Goal: Task Accomplishment & Management: Manage account settings

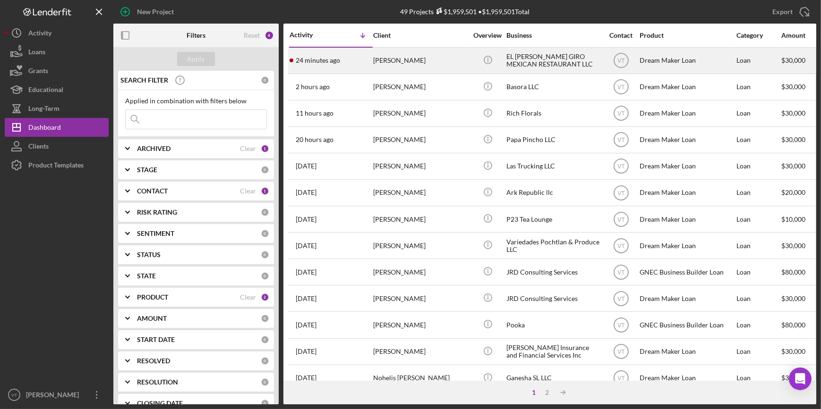
click at [357, 55] on div "24 minutes ago INES RIVERA RUIZ" at bounding box center [330, 60] width 83 height 25
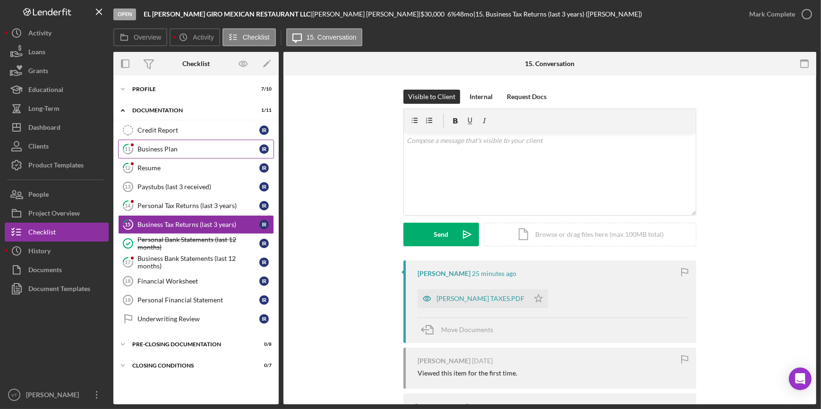
click at [175, 142] on link "11 Business Plan I R" at bounding box center [196, 149] width 156 height 19
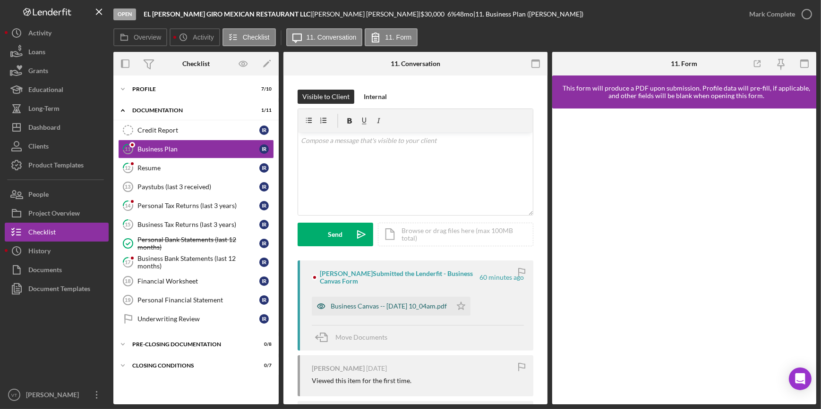
click at [369, 311] on div "Business Canvas -- 2025-09-08 10_04am.pdf" at bounding box center [382, 306] width 140 height 19
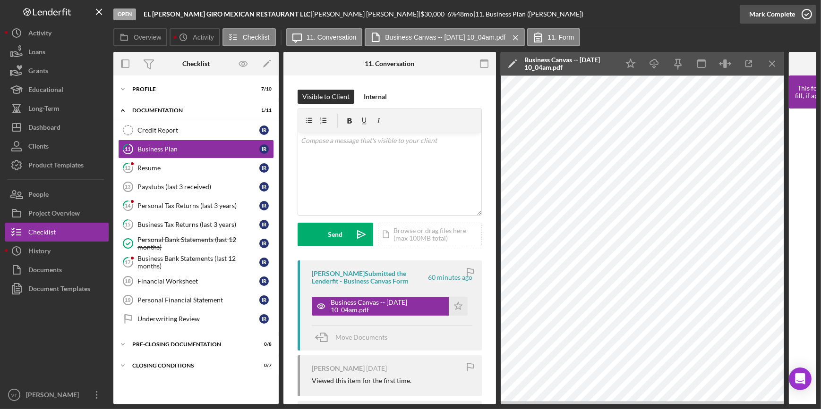
click at [761, 11] on div "Mark Complete" at bounding box center [772, 14] width 46 height 19
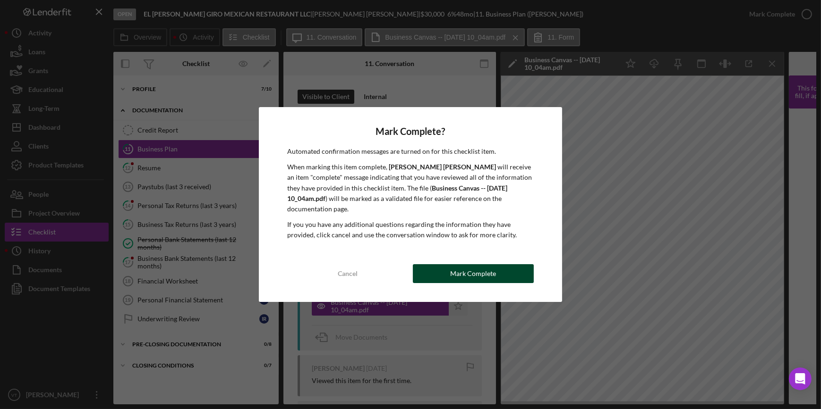
click at [433, 273] on button "Mark Complete" at bounding box center [473, 273] width 121 height 19
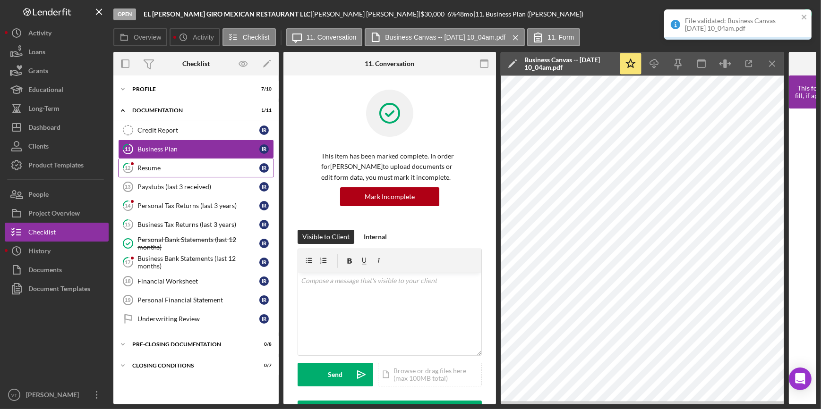
click at [186, 171] on link "12 Resume I R" at bounding box center [196, 168] width 156 height 19
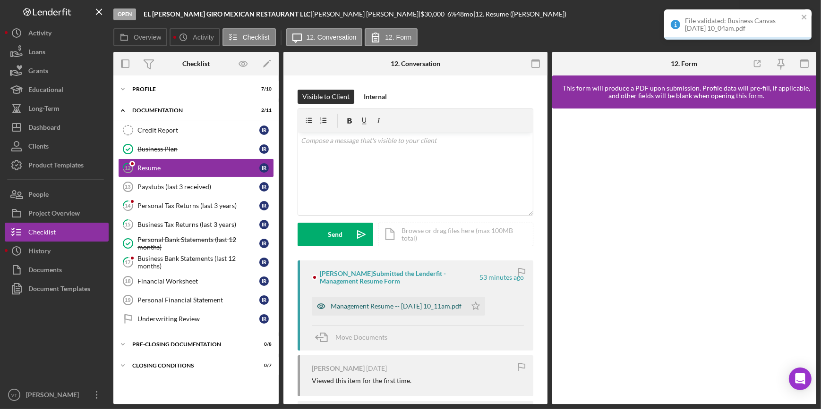
click at [364, 306] on div "Management Resume -- 2025-09-08 10_11am.pdf" at bounding box center [396, 307] width 131 height 8
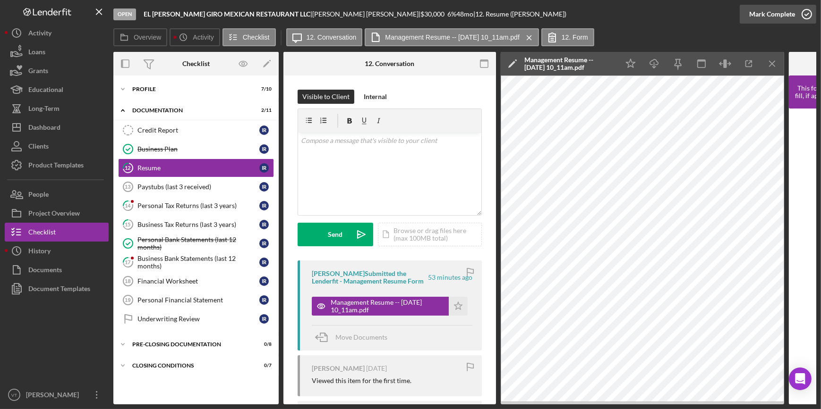
click at [763, 14] on div "Mark Complete" at bounding box center [772, 14] width 46 height 19
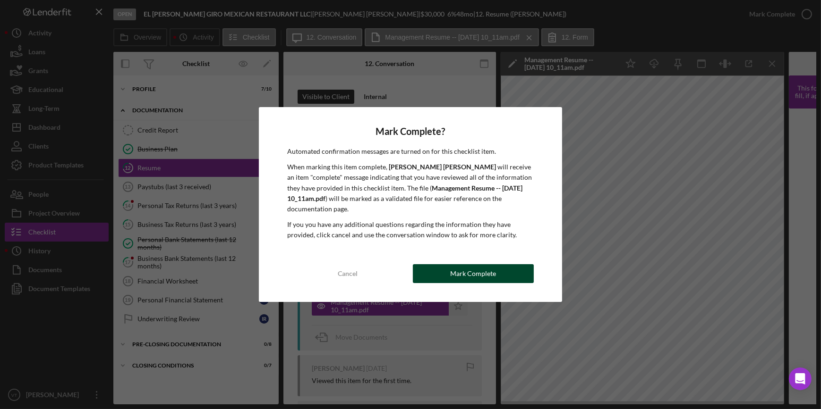
click at [451, 265] on button "Mark Complete" at bounding box center [473, 273] width 121 height 19
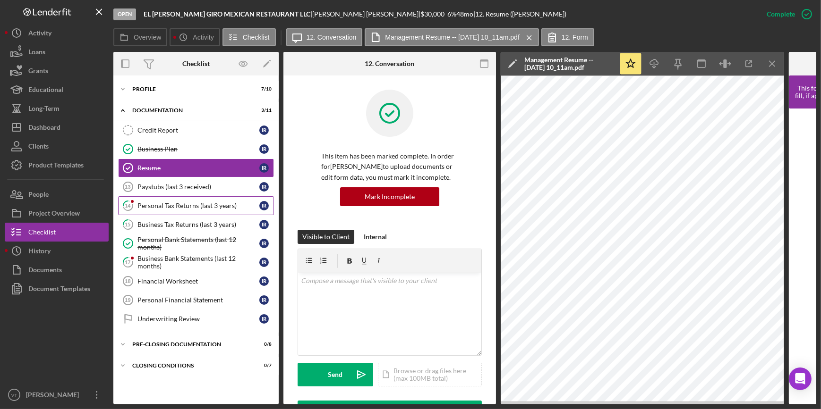
click at [184, 203] on div "Personal Tax Returns (last 3 years)" at bounding box center [198, 206] width 122 height 8
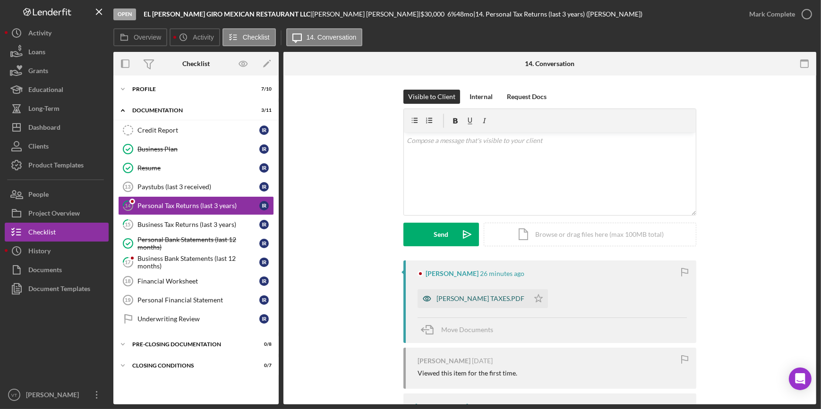
click at [458, 293] on div "INES RIVERA TAXES.PDF" at bounding box center [472, 298] width 111 height 19
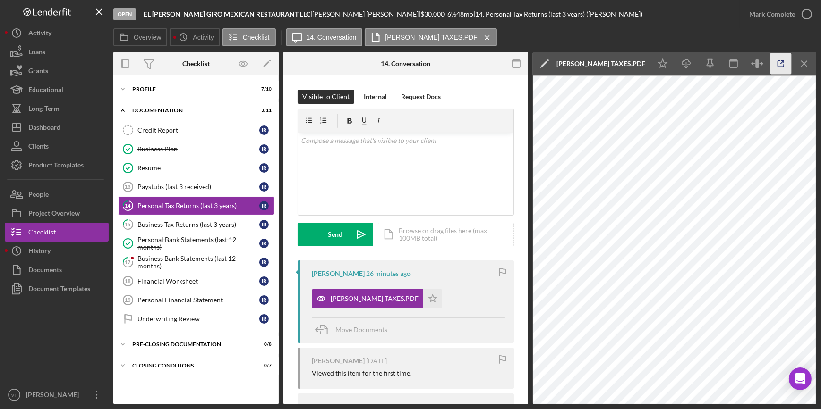
click at [779, 71] on icon "button" at bounding box center [780, 63] width 21 height 21
click at [423, 293] on icon "Icon/Star" at bounding box center [432, 298] width 19 height 19
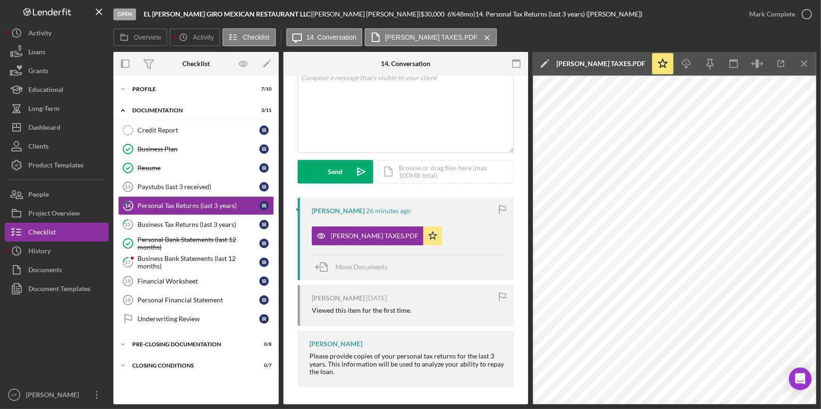
scroll to position [64, 0]
click at [185, 221] on div "Business Tax Returns (last 3 years)" at bounding box center [198, 225] width 122 height 8
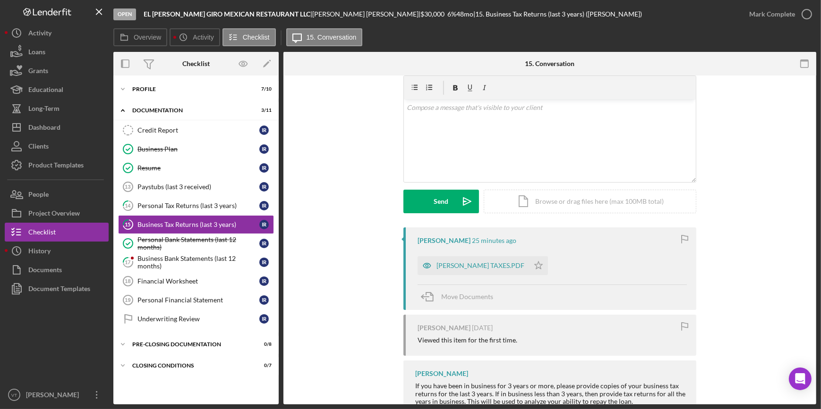
scroll to position [64, 0]
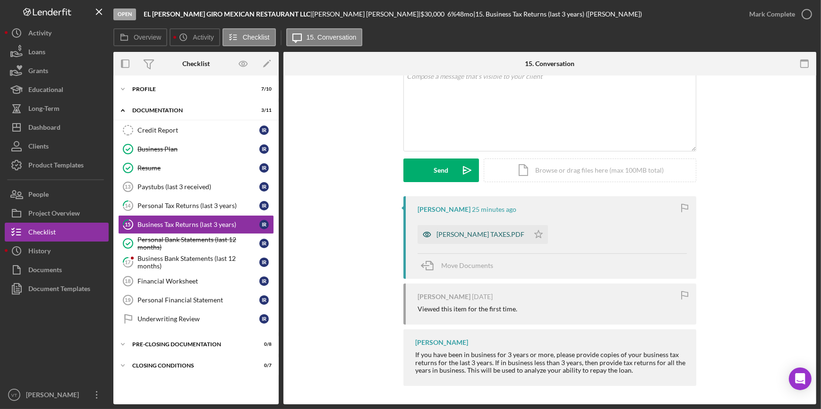
click at [464, 228] on div "INES RIVERA TAXES.PDF" at bounding box center [472, 234] width 111 height 19
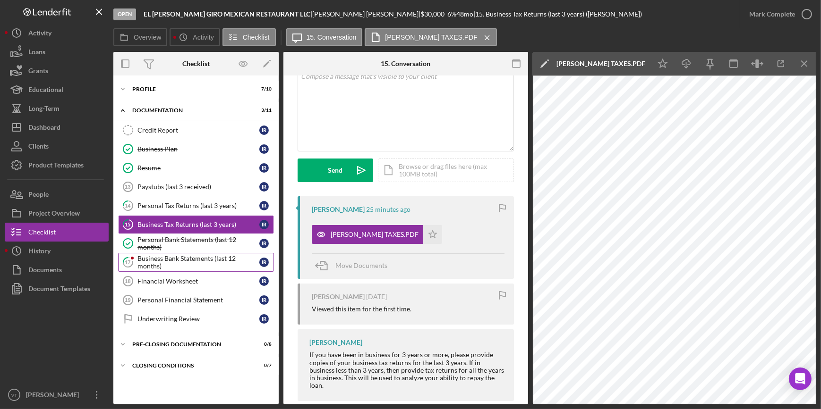
click at [170, 266] on div "Business Bank Statements (last 12 months)" at bounding box center [198, 262] width 122 height 15
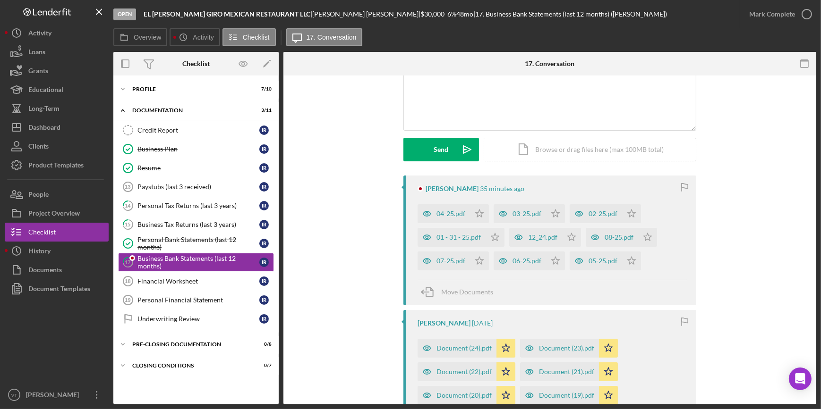
scroll to position [85, 0]
click at [453, 212] on div "04-25.pdf" at bounding box center [450, 214] width 29 height 8
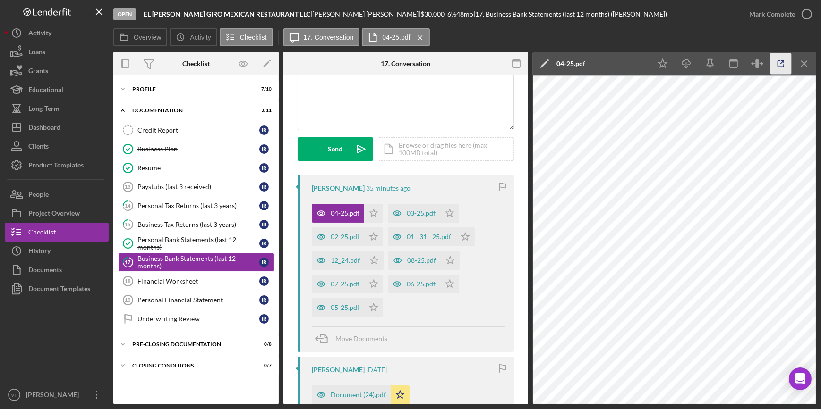
click at [779, 64] on icon "button" at bounding box center [780, 63] width 21 height 21
drag, startPoint x: 371, startPoint y: 212, endPoint x: 378, endPoint y: 229, distance: 17.8
click at [371, 213] on icon "Icon/Star" at bounding box center [373, 213] width 19 height 19
click at [372, 234] on icon "Icon/Star" at bounding box center [373, 237] width 19 height 19
click at [374, 260] on icon "Icon/Star" at bounding box center [374, 260] width 19 height 19
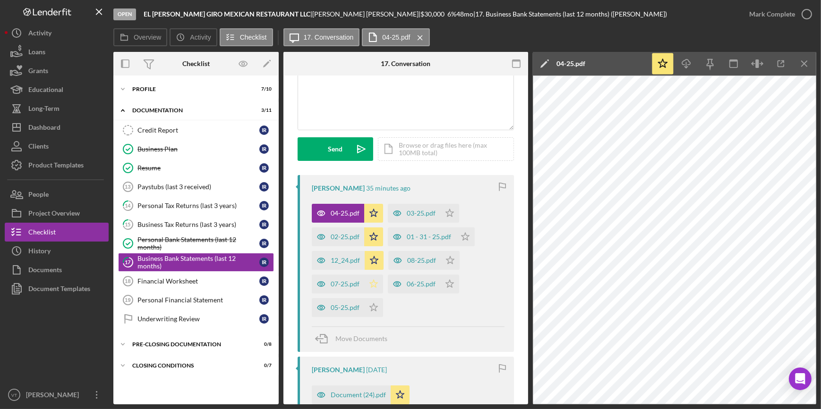
click at [371, 280] on icon "Icon/Star" at bounding box center [373, 284] width 19 height 19
click at [369, 303] on icon "Icon/Star" at bounding box center [373, 307] width 19 height 19
click at [451, 283] on icon "Icon/Star" at bounding box center [449, 284] width 19 height 19
click at [444, 259] on icon "Icon/Star" at bounding box center [450, 260] width 19 height 19
click at [467, 236] on polygon "button" at bounding box center [465, 237] width 8 height 8
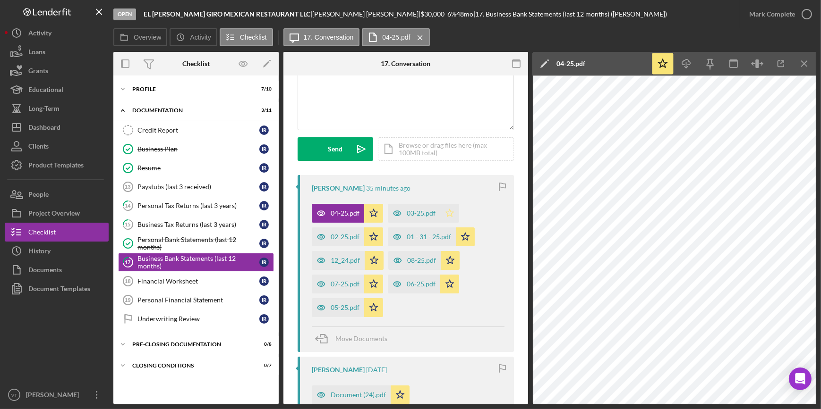
click at [450, 211] on polygon "button" at bounding box center [450, 213] width 8 height 8
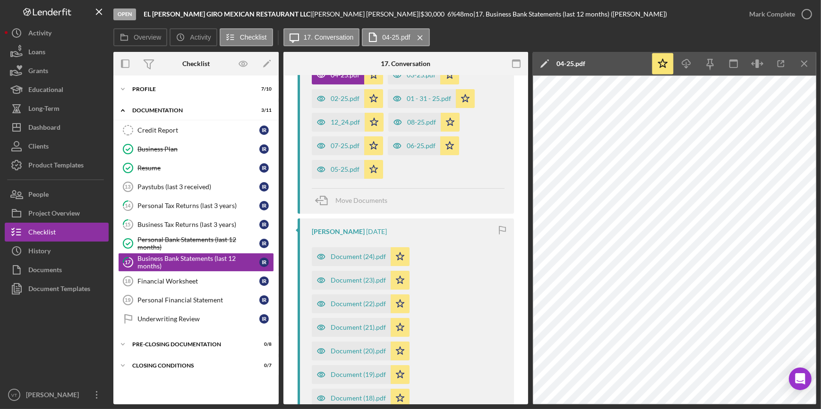
scroll to position [257, 0]
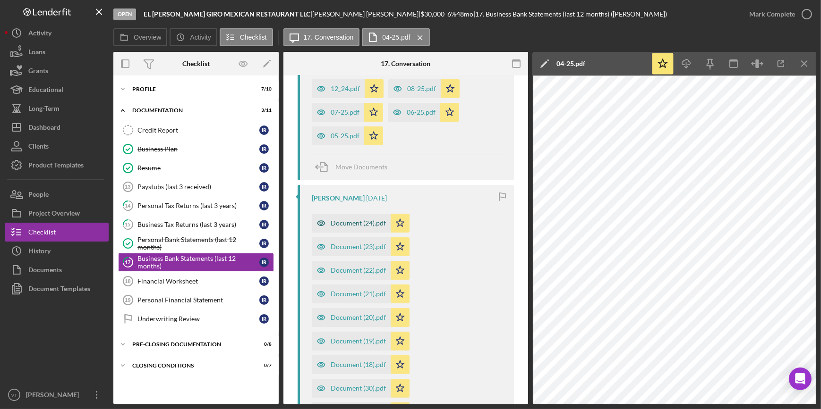
click at [350, 223] on div "Document (24).pdf" at bounding box center [358, 224] width 55 height 8
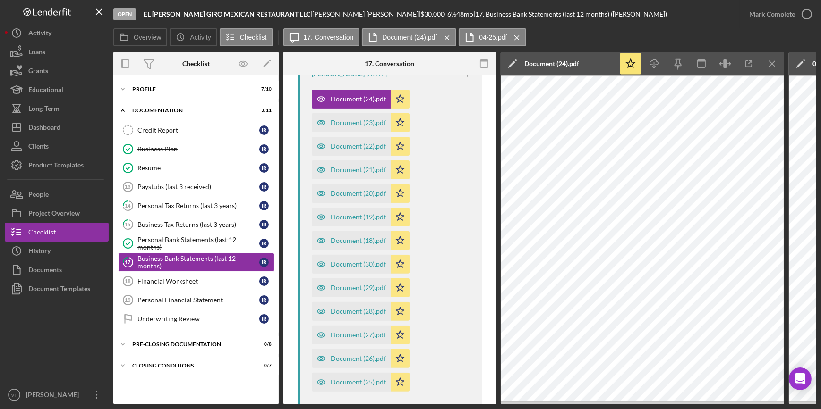
scroll to position [356, 0]
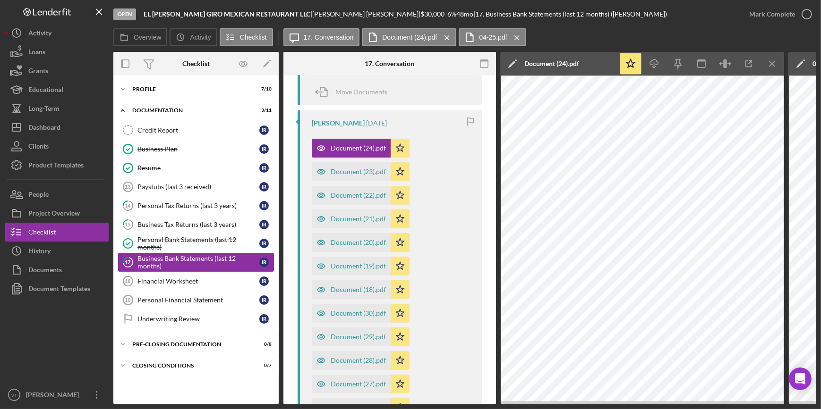
click at [163, 260] on div "Business Bank Statements (last 12 months)" at bounding box center [198, 262] width 122 height 15
click at [761, 17] on div "Mark Complete" at bounding box center [772, 14] width 46 height 19
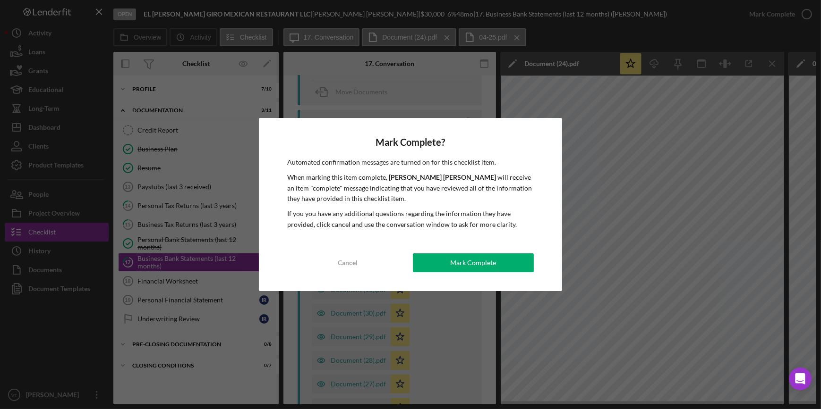
click at [438, 267] on button "Mark Complete" at bounding box center [473, 263] width 121 height 19
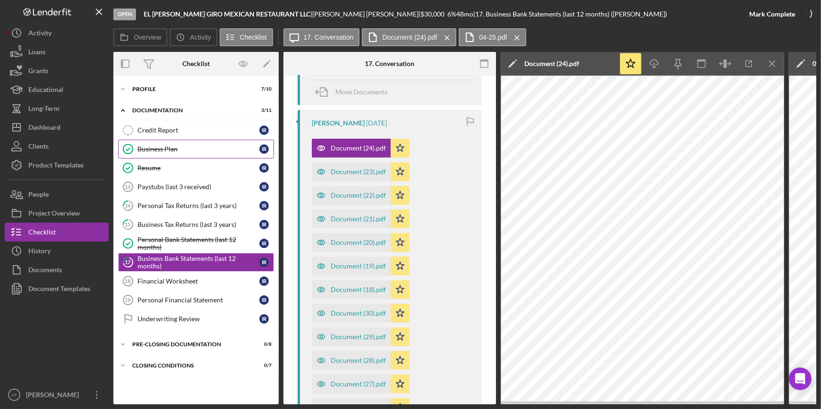
scroll to position [529, 0]
click at [155, 127] on div "Credit Report" at bounding box center [198, 131] width 122 height 8
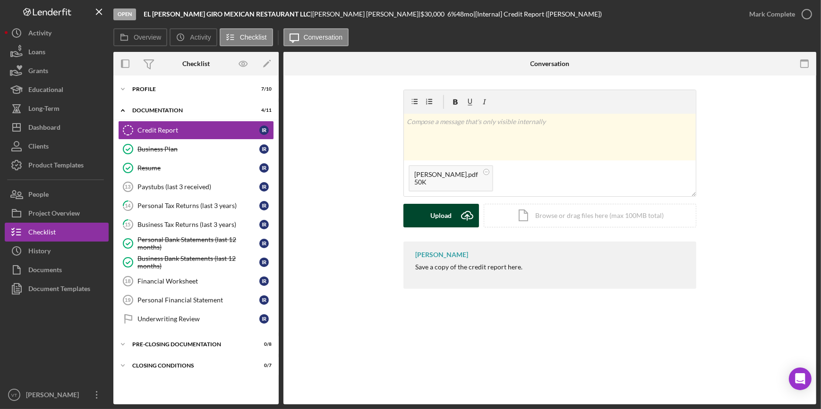
click at [456, 210] on icon "Icon/Upload" at bounding box center [467, 216] width 24 height 24
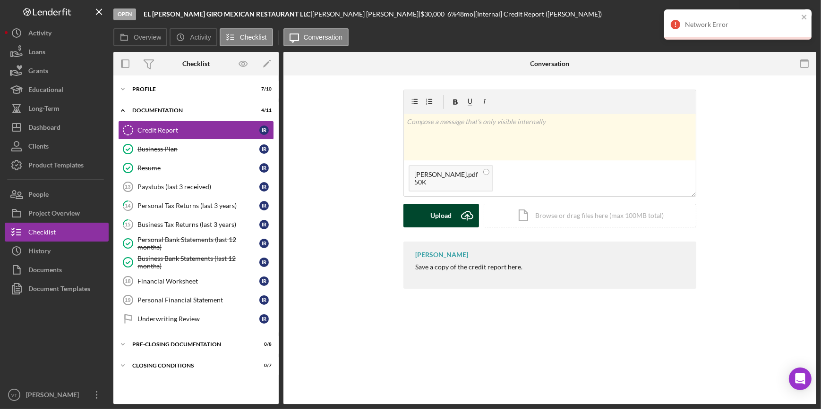
click at [437, 213] on div "Upload" at bounding box center [441, 216] width 21 height 24
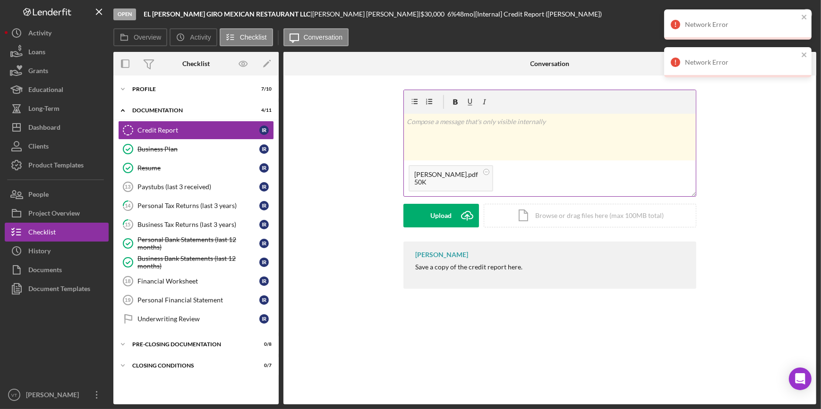
click at [460, 176] on div "Rivera-RuizCR.pdf" at bounding box center [446, 175] width 64 height 8
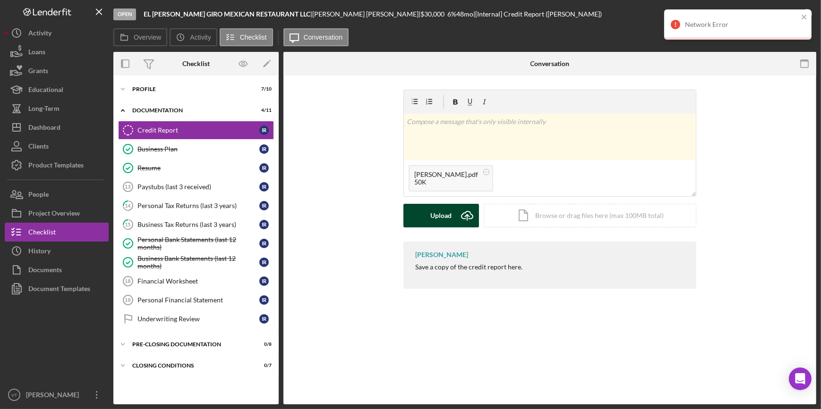
click at [434, 216] on div "Upload" at bounding box center [441, 216] width 21 height 24
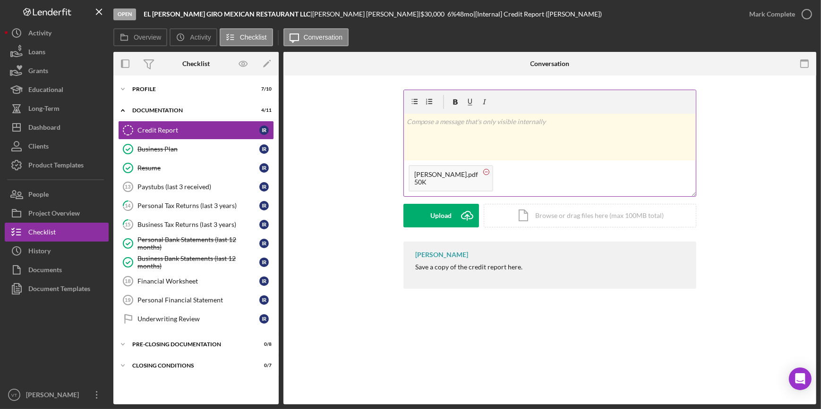
click at [484, 171] on circle at bounding box center [487, 172] width 6 height 6
click at [440, 221] on div "Upload" at bounding box center [441, 216] width 21 height 24
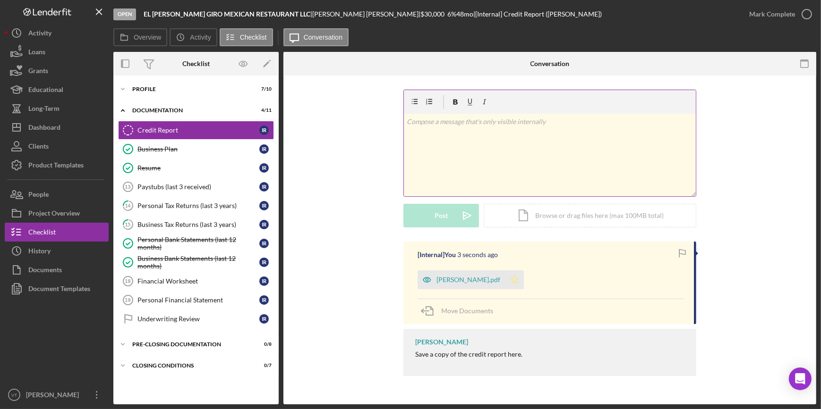
click at [511, 279] on polygon "button" at bounding box center [515, 280] width 8 height 8
click at [757, 15] on div "Mark Complete" at bounding box center [772, 14] width 46 height 19
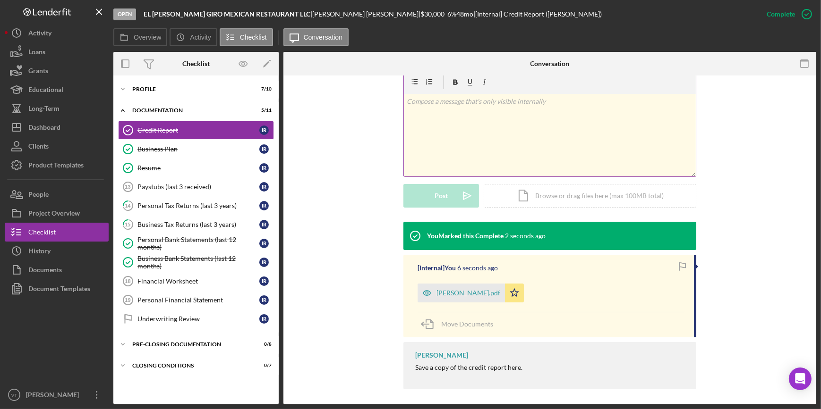
scroll to position [153, 0]
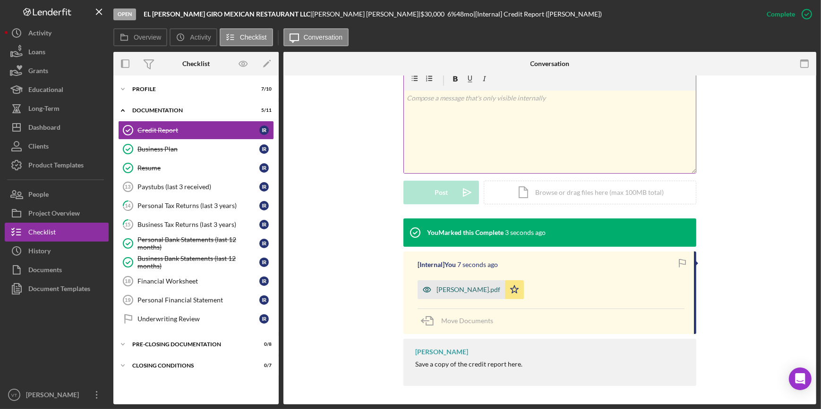
click at [452, 286] on div "Rivera-RuizCR.pdf" at bounding box center [460, 290] width 87 height 19
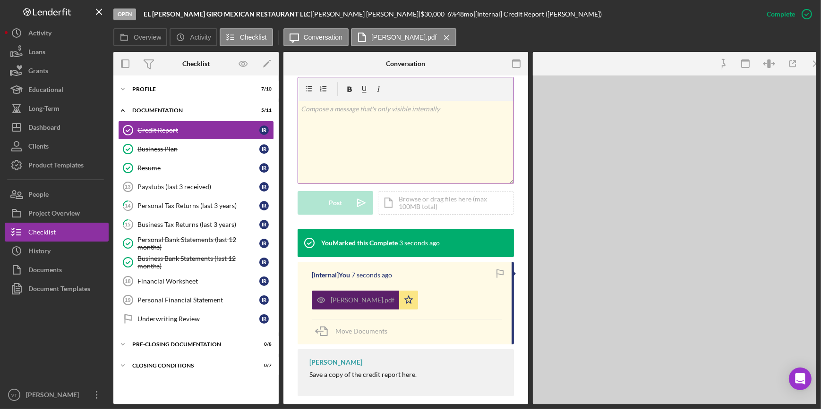
scroll to position [164, 0]
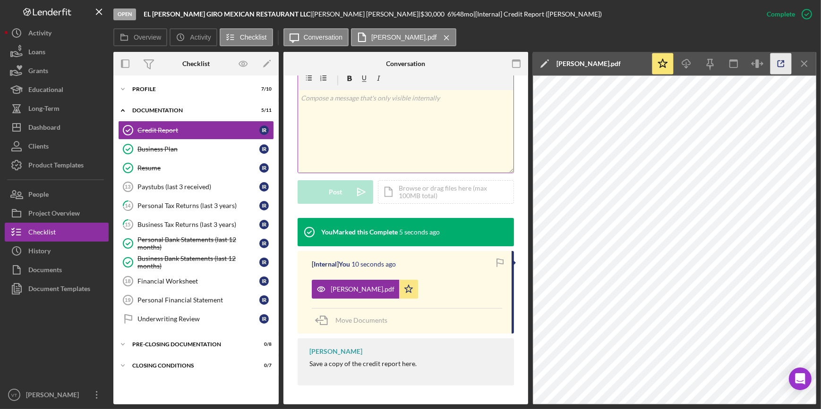
click at [775, 61] on icon "button" at bounding box center [780, 63] width 21 height 21
click at [125, 85] on icon "Icon/Expander" at bounding box center [122, 89] width 19 height 19
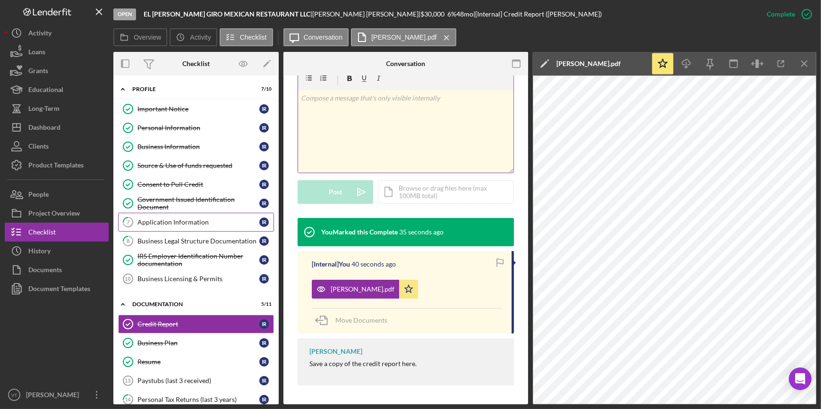
click at [178, 219] on div "Application Information" at bounding box center [198, 223] width 122 height 8
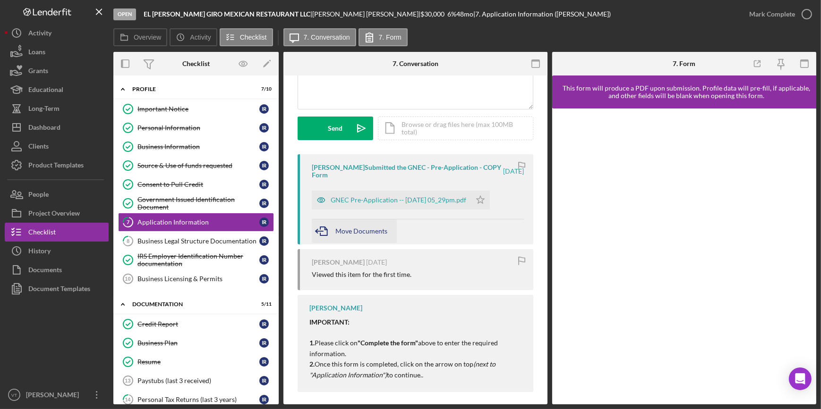
scroll to position [113, 0]
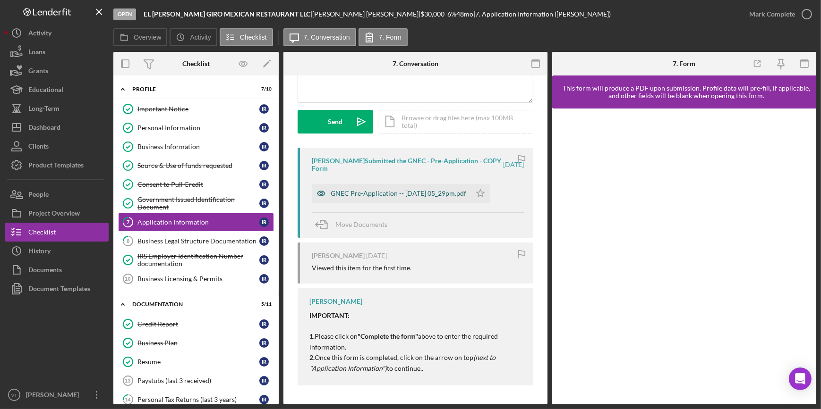
click at [387, 191] on div "GNEC Pre-Application -- 2025-09-05 05_29pm.pdf" at bounding box center [399, 194] width 136 height 8
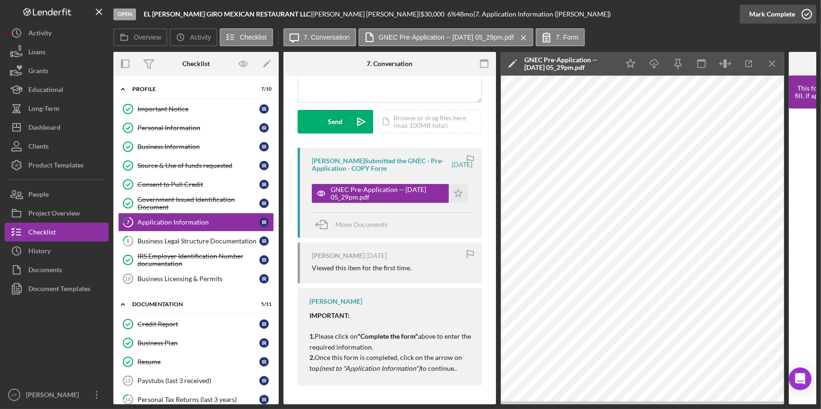
click at [766, 13] on div "Mark Complete" at bounding box center [772, 14] width 46 height 19
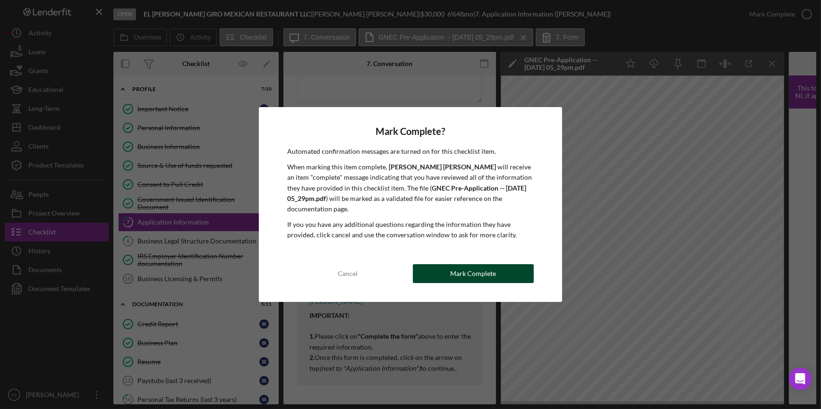
click at [464, 264] on div "Mark Complete" at bounding box center [473, 273] width 46 height 19
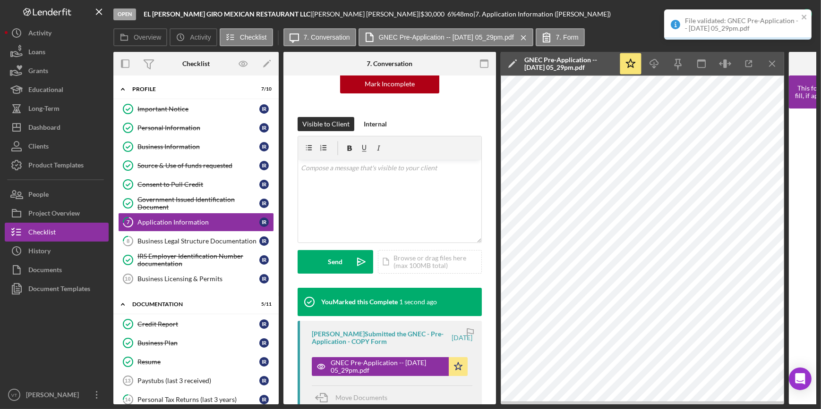
scroll to position [253, 0]
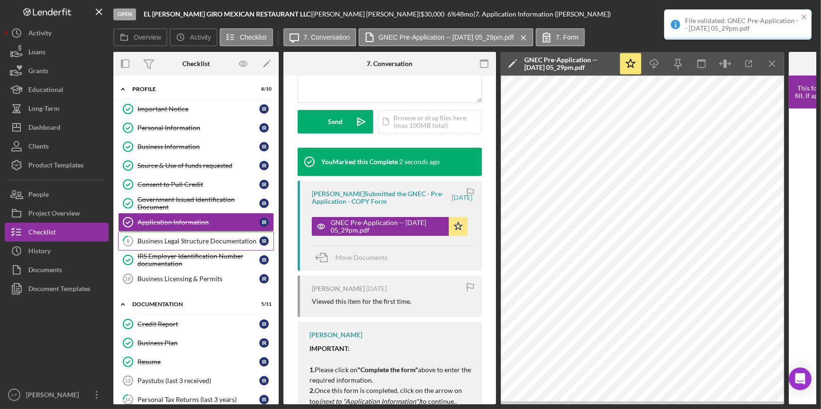
click at [202, 240] on div "Business Legal Structure Documentation" at bounding box center [198, 242] width 122 height 8
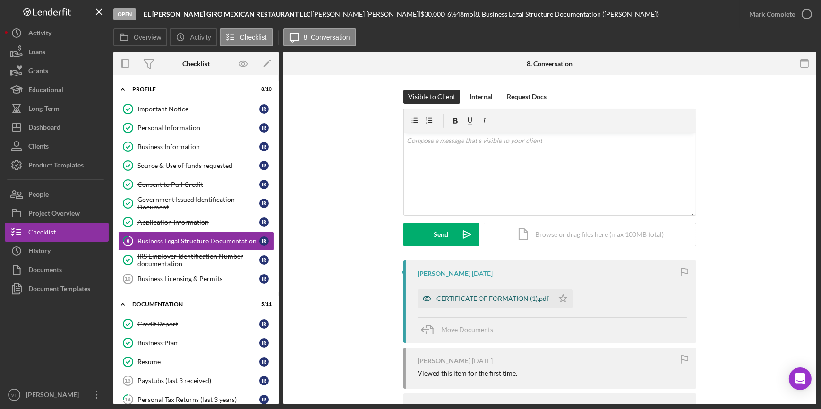
click at [494, 299] on div "CERTIFICATE OF FORMATION (1).pdf" at bounding box center [492, 299] width 112 height 8
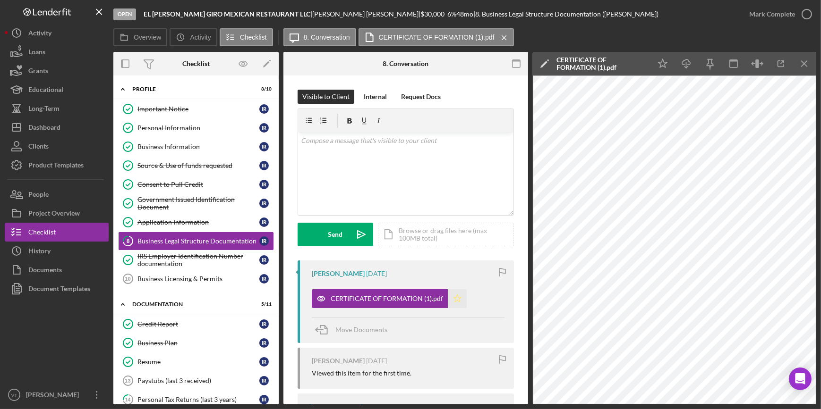
click at [456, 298] on icon "Icon/Star" at bounding box center [457, 298] width 19 height 19
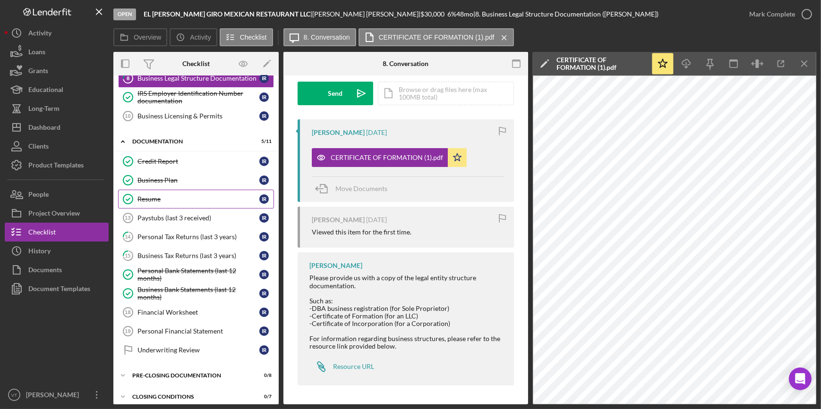
scroll to position [168, 0]
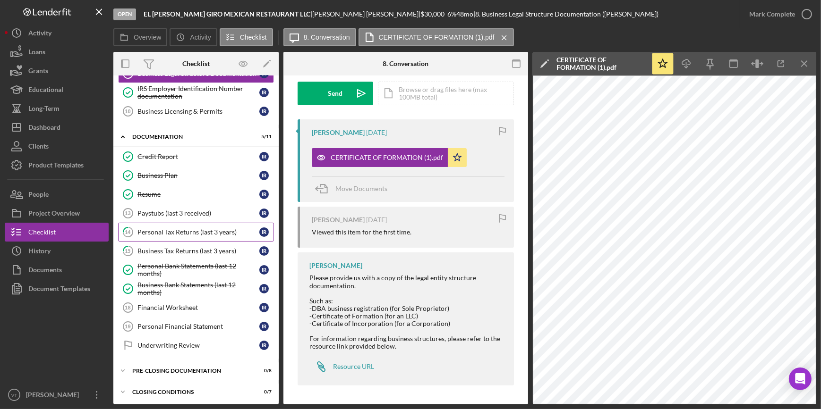
click at [161, 225] on link "14 Personal Tax Returns (last 3 years) I R" at bounding box center [196, 232] width 156 height 19
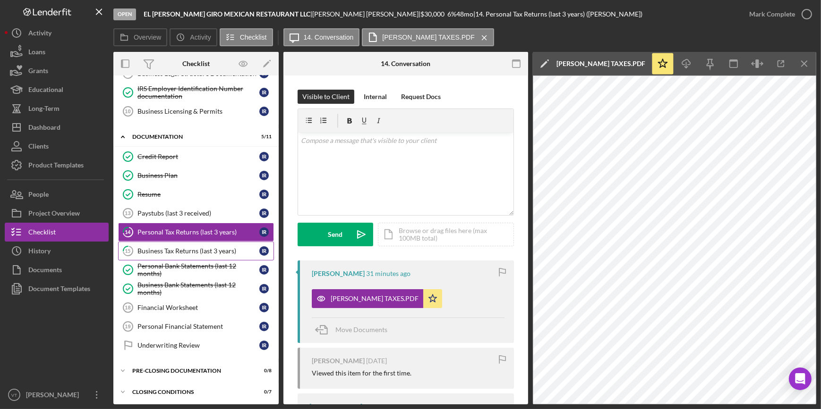
click at [190, 253] on div "Business Tax Returns (last 3 years)" at bounding box center [198, 251] width 122 height 8
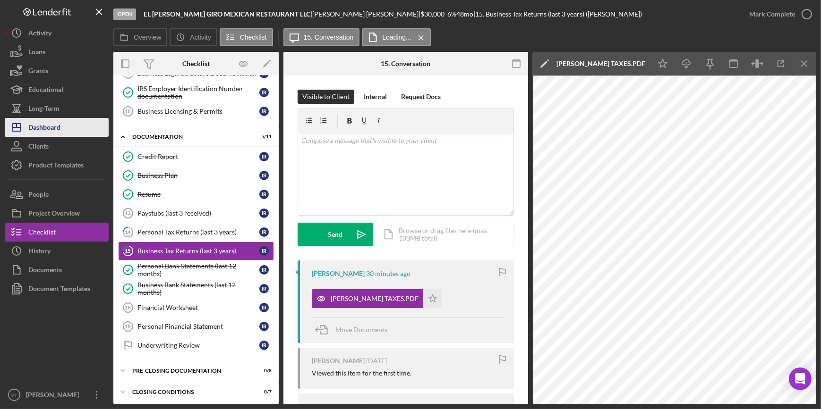
click at [66, 128] on button "Icon/Dashboard Dashboard" at bounding box center [57, 127] width 104 height 19
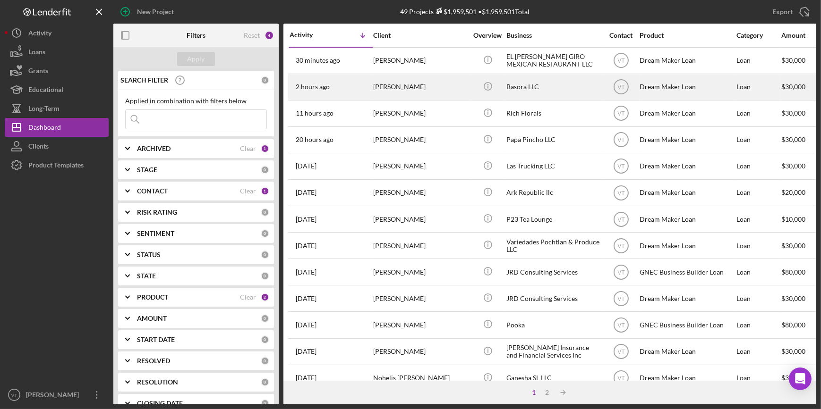
click at [379, 86] on div "[PERSON_NAME]" at bounding box center [420, 87] width 94 height 25
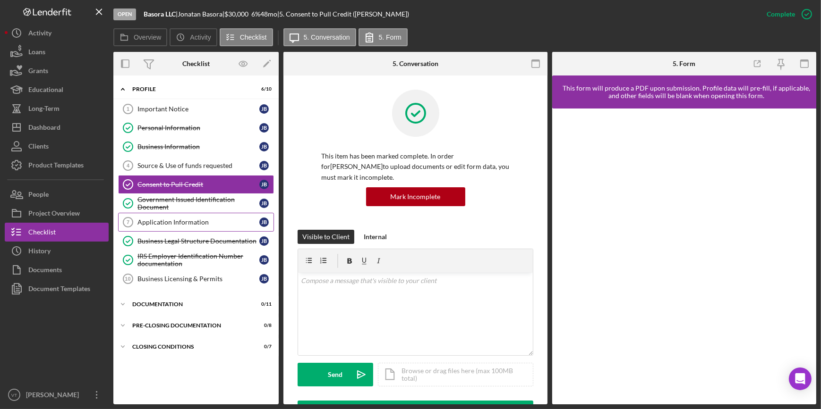
click at [165, 217] on link "Application Information 7 Application Information J B" at bounding box center [196, 222] width 156 height 19
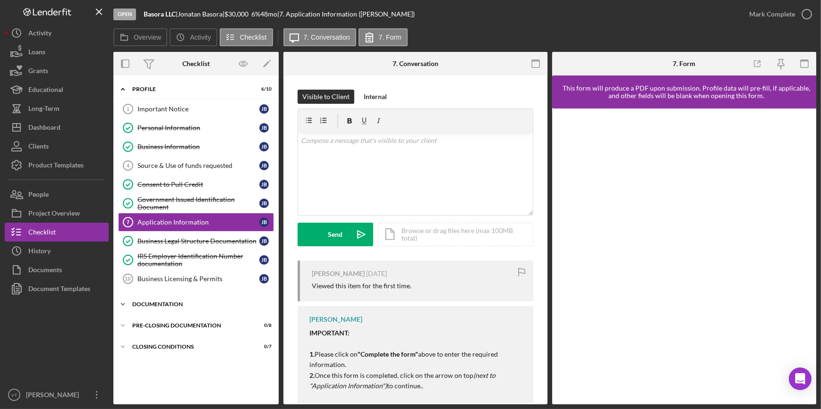
click at [128, 299] on icon "Icon/Expander" at bounding box center [122, 304] width 19 height 19
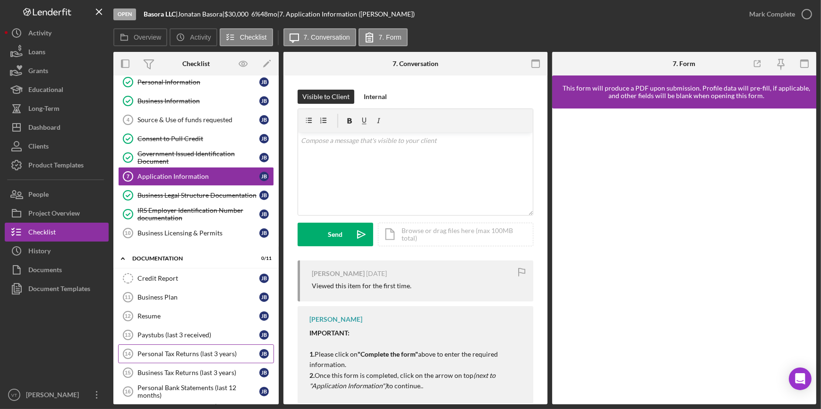
scroll to position [128, 0]
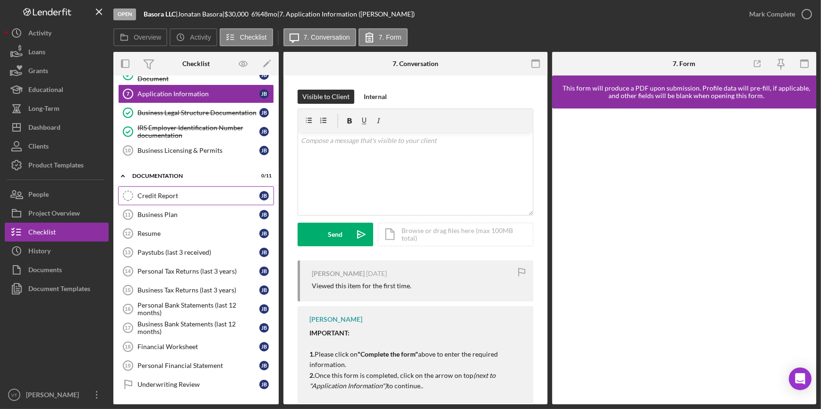
click at [152, 192] on div "Credit Report" at bounding box center [198, 196] width 122 height 8
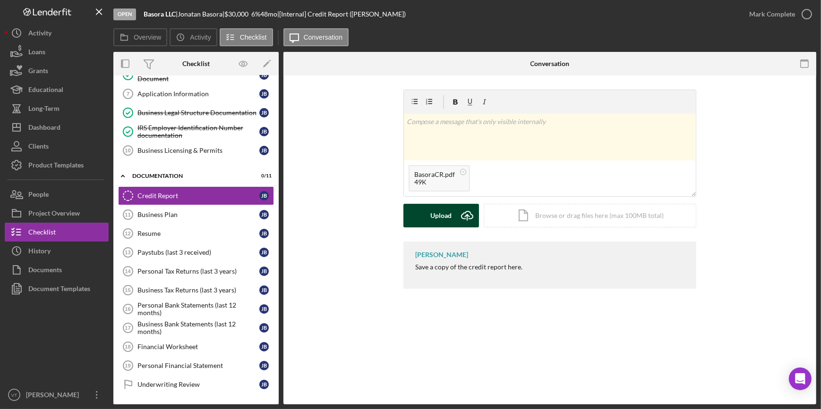
click at [436, 217] on div "Upload" at bounding box center [441, 216] width 21 height 24
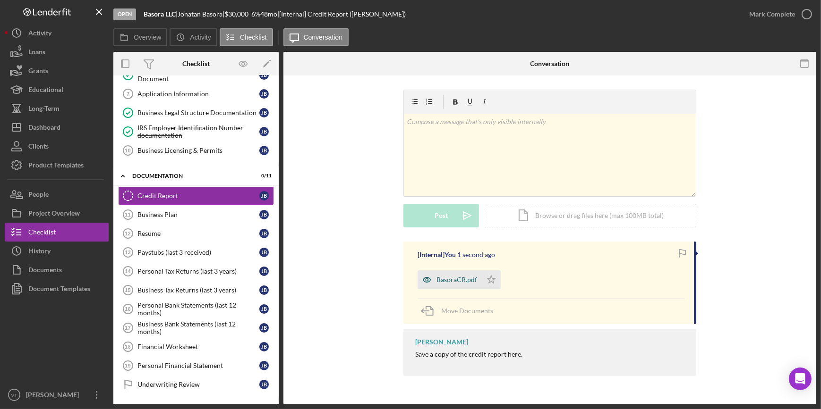
click at [454, 279] on div "BasoraCR.pdf" at bounding box center [456, 280] width 41 height 8
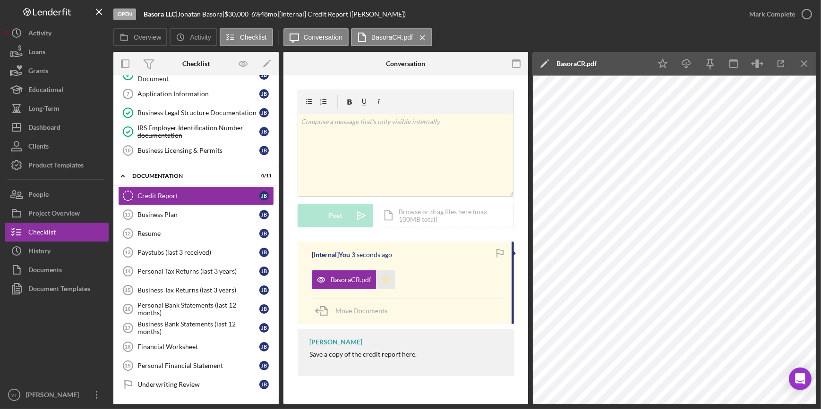
click at [384, 279] on icon "Icon/Star" at bounding box center [385, 280] width 19 height 19
click at [779, 66] on icon "button" at bounding box center [780, 63] width 21 height 21
click at [781, 16] on div "Mark Complete" at bounding box center [772, 14] width 46 height 19
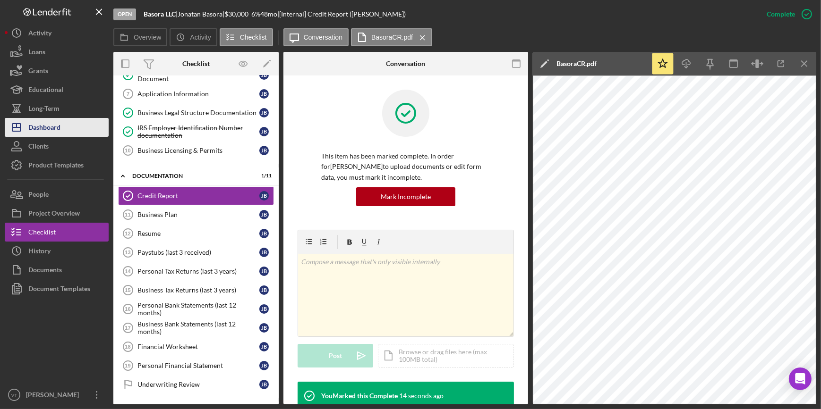
click at [60, 131] on div "Dashboard" at bounding box center [44, 128] width 32 height 21
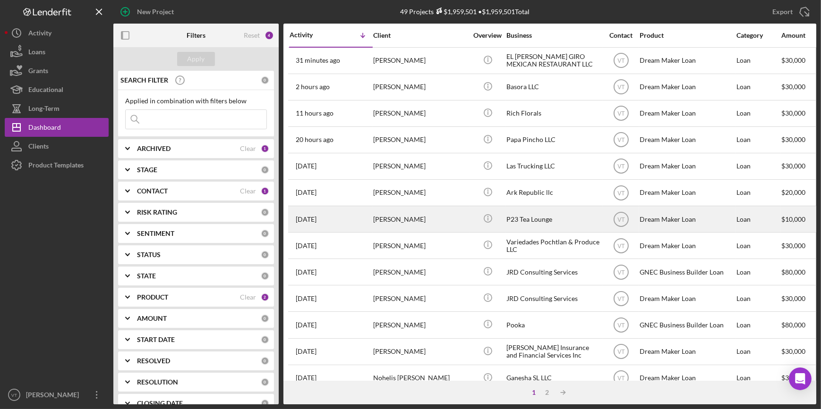
click at [350, 222] on div "2 days ago Dandra Henriques" at bounding box center [330, 219] width 83 height 25
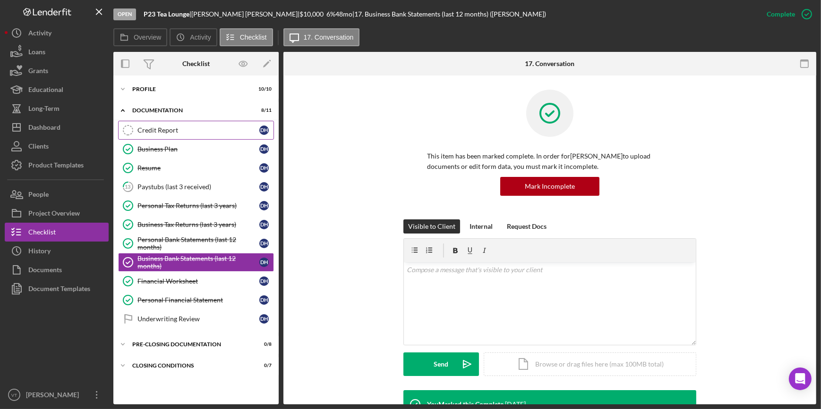
click at [162, 125] on link "Credit Report Credit Report D H" at bounding box center [196, 130] width 156 height 19
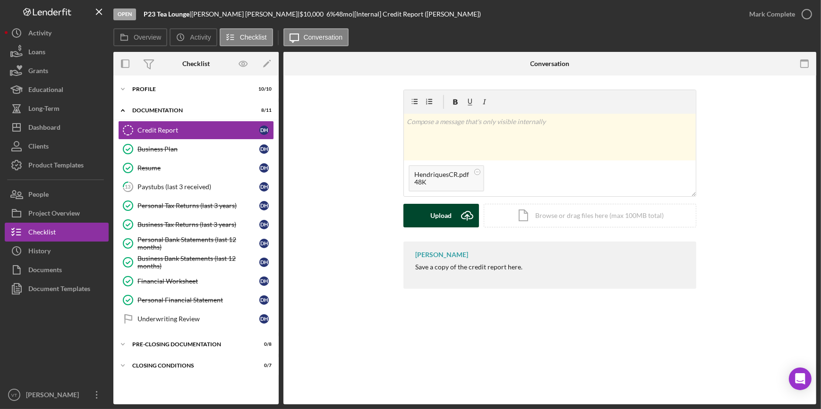
click at [438, 214] on div "Upload" at bounding box center [441, 216] width 21 height 24
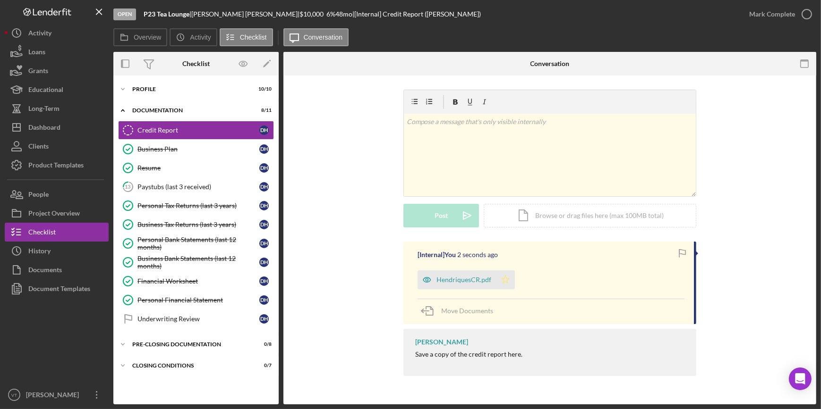
click at [502, 278] on icon "Icon/Star" at bounding box center [505, 280] width 19 height 19
click at [758, 10] on div "Mark Complete" at bounding box center [772, 14] width 46 height 19
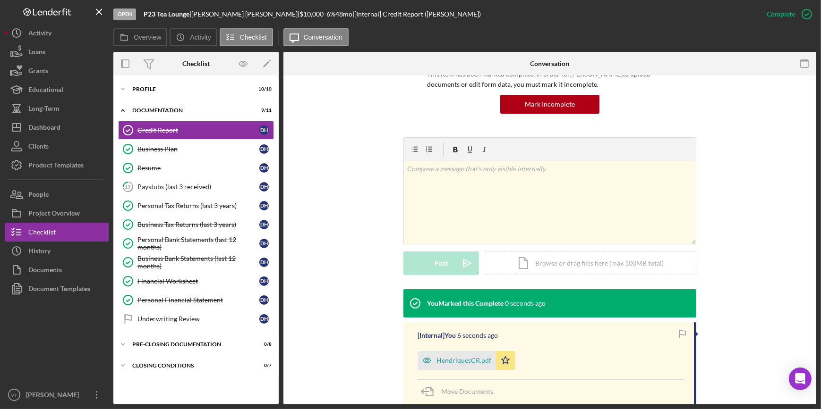
scroll to position [85, 0]
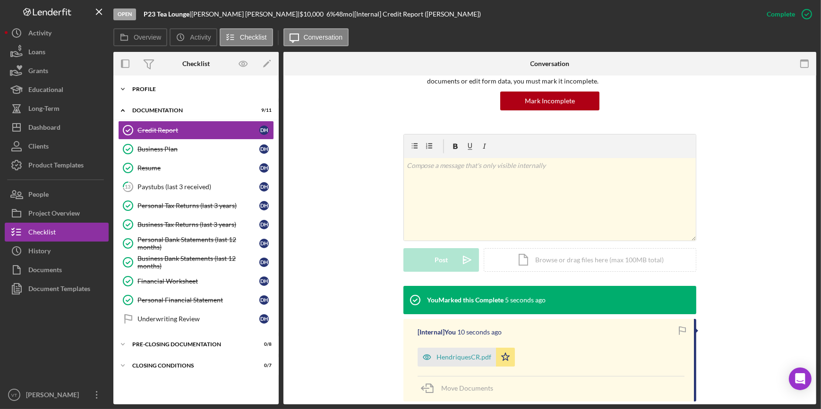
click at [119, 88] on icon "Icon/Expander" at bounding box center [122, 89] width 19 height 19
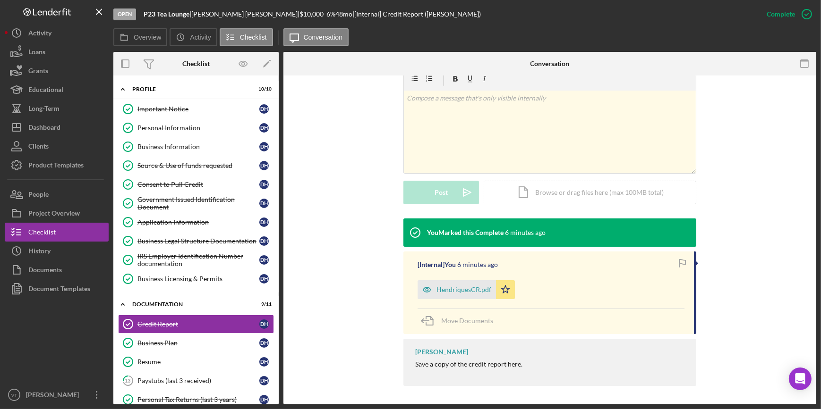
scroll to position [153, 0]
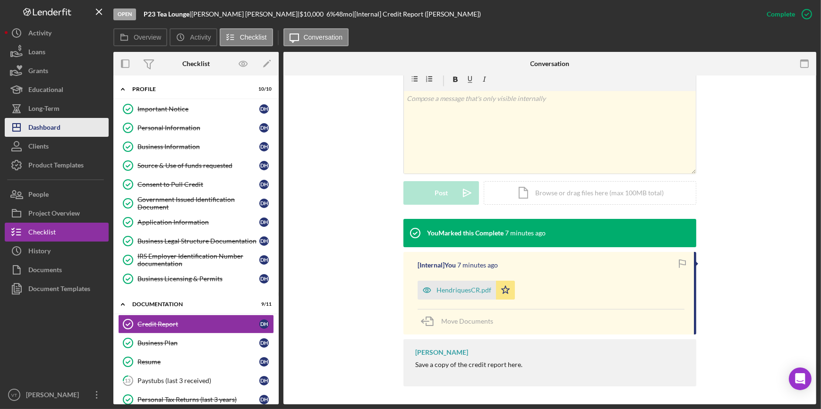
click at [71, 133] on button "Icon/Dashboard Dashboard" at bounding box center [57, 127] width 104 height 19
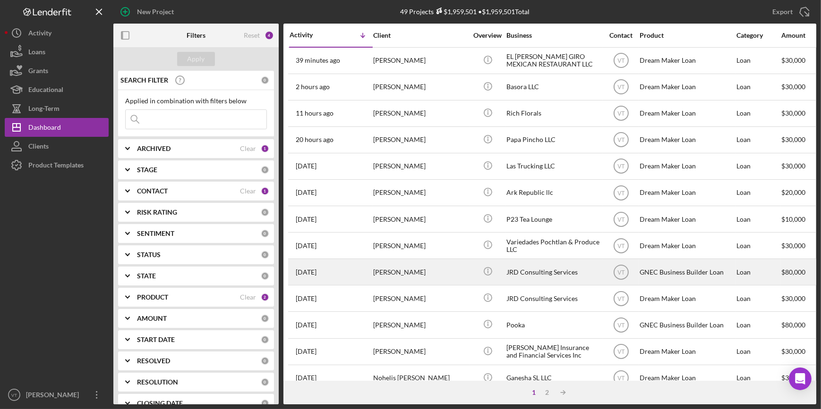
click at [406, 277] on div "[PERSON_NAME]" at bounding box center [420, 272] width 94 height 25
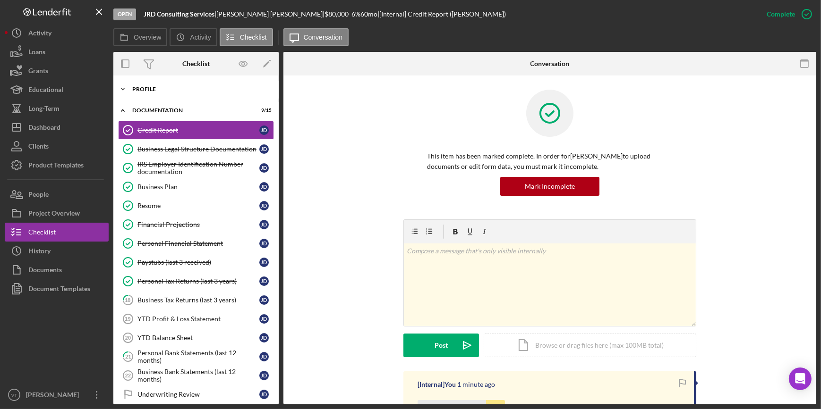
click at [123, 86] on icon "Icon/Expander" at bounding box center [122, 89] width 19 height 19
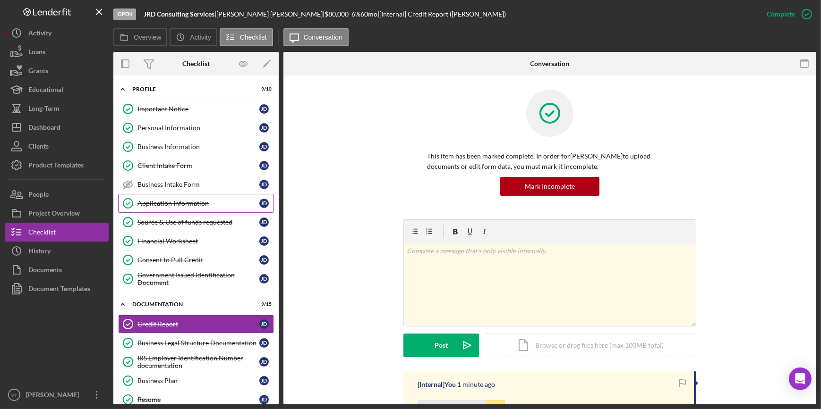
click at [186, 198] on link "Application Information Application Information J D" at bounding box center [196, 203] width 156 height 19
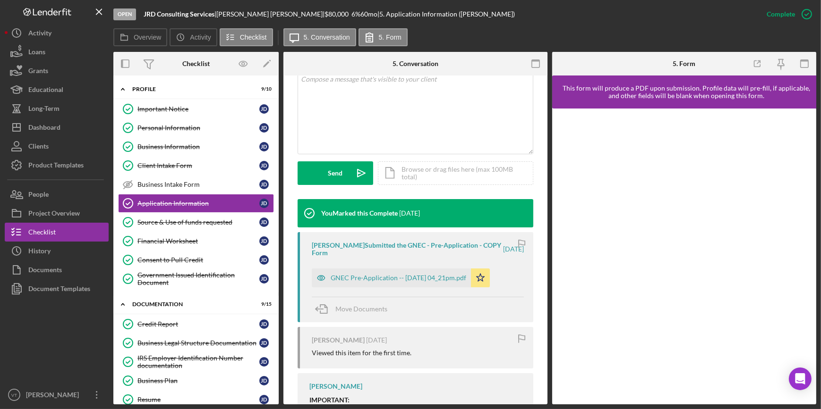
scroll to position [214, 0]
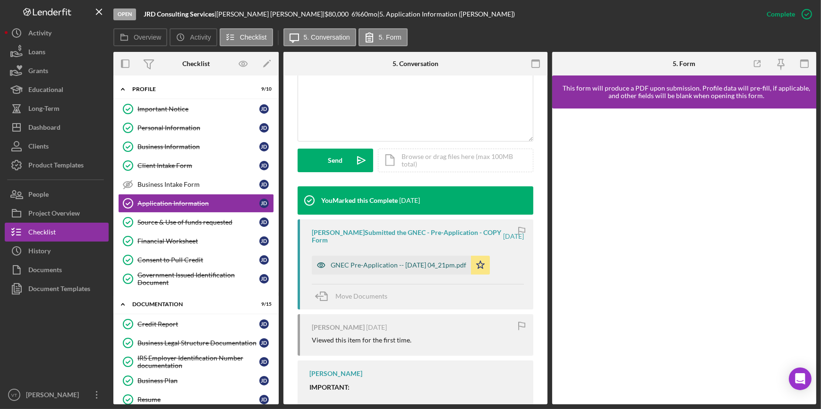
click at [393, 262] on div "GNEC Pre-Application -- 2025-09-04 04_21pm.pdf" at bounding box center [399, 266] width 136 height 8
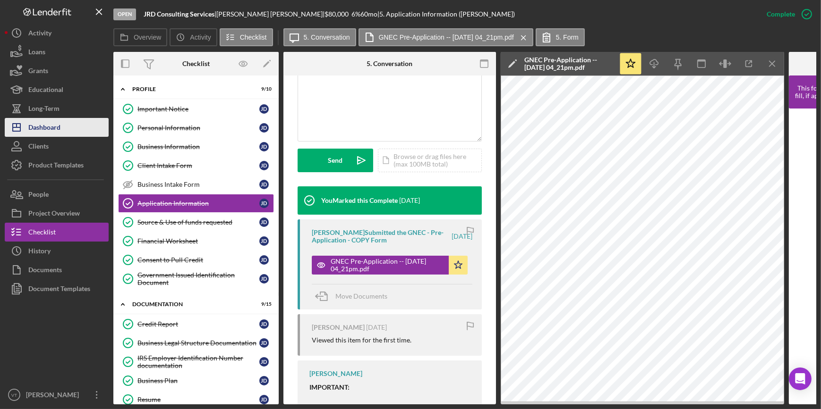
click at [36, 125] on div "Dashboard" at bounding box center [44, 128] width 32 height 21
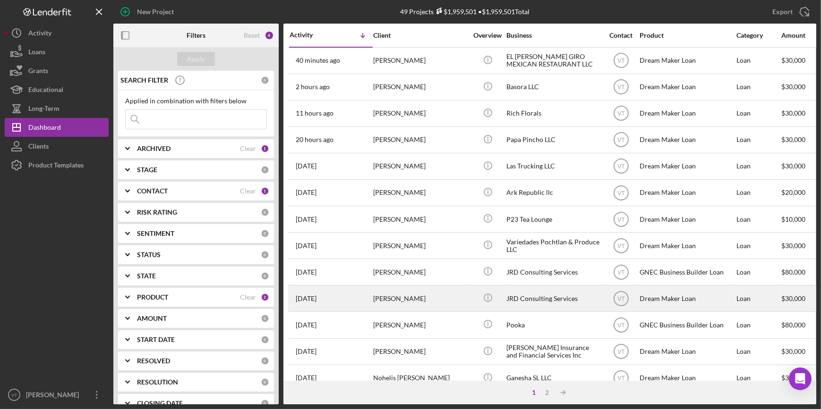
click at [419, 302] on div "[PERSON_NAME]" at bounding box center [420, 298] width 94 height 25
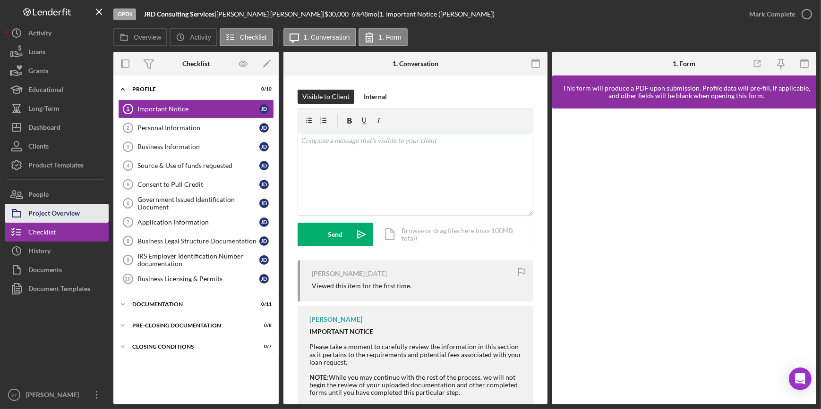
click at [90, 218] on button "Project Overview" at bounding box center [57, 213] width 104 height 19
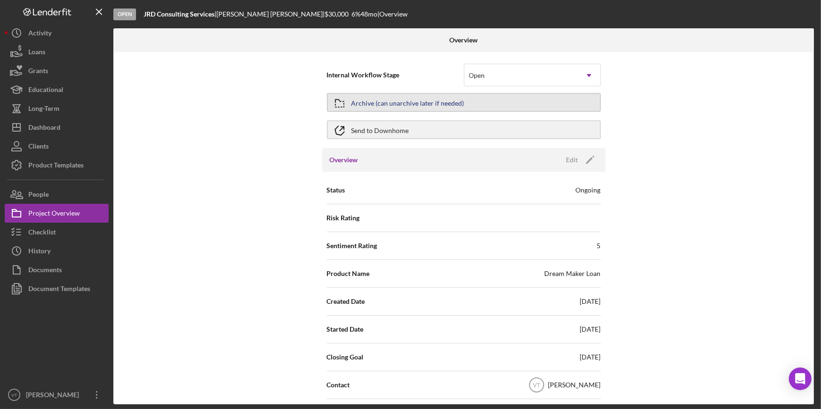
click at [486, 102] on button "Archive (can unarchive later if needed)" at bounding box center [464, 102] width 274 height 19
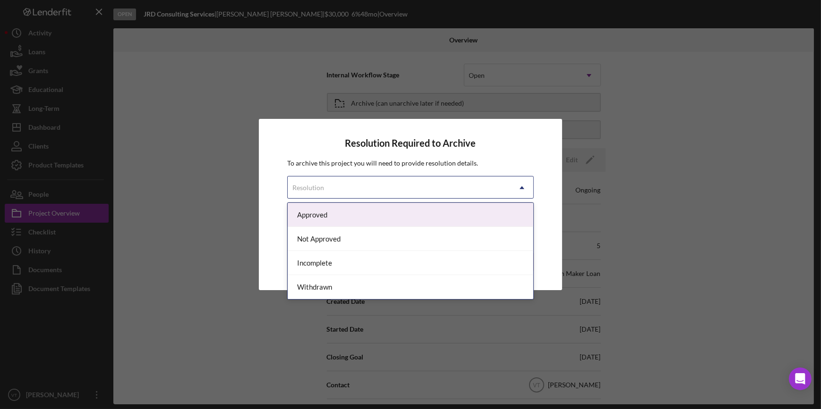
click at [449, 190] on div "Resolution" at bounding box center [399, 188] width 222 height 22
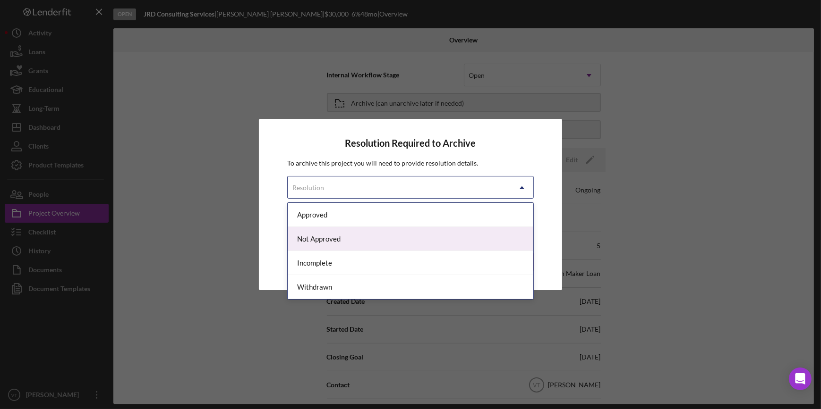
click at [428, 237] on div "Not Approved" at bounding box center [410, 239] width 245 height 24
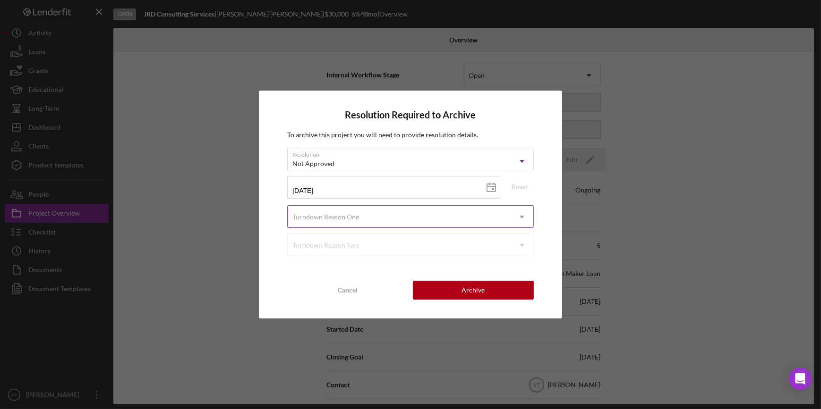
click at [403, 220] on div "Turndown Reason One" at bounding box center [399, 217] width 222 height 22
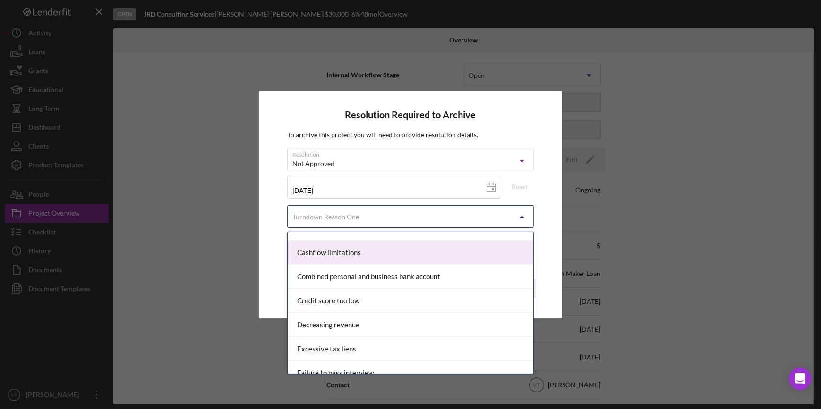
scroll to position [128, 0]
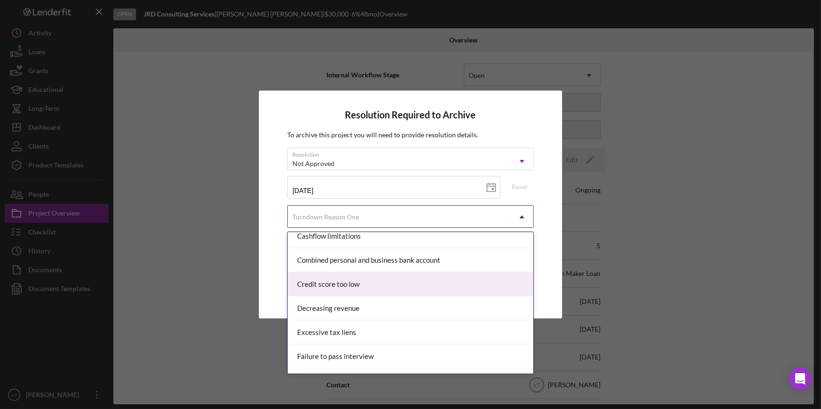
click at [416, 277] on div "Credit score too low" at bounding box center [410, 284] width 245 height 24
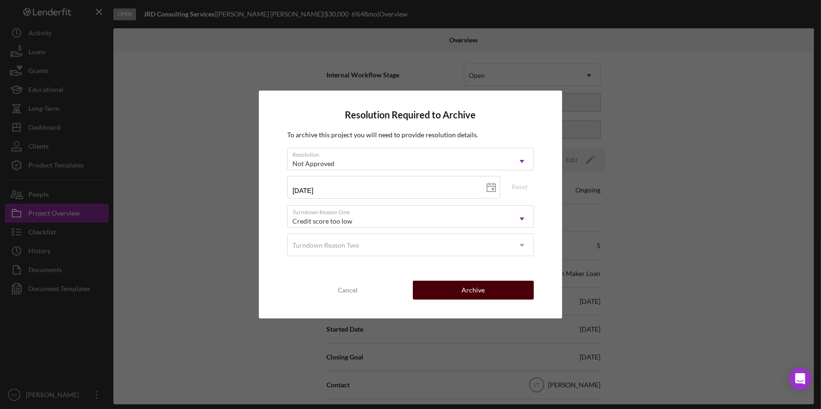
click at [461, 288] on button "Archive" at bounding box center [473, 290] width 121 height 19
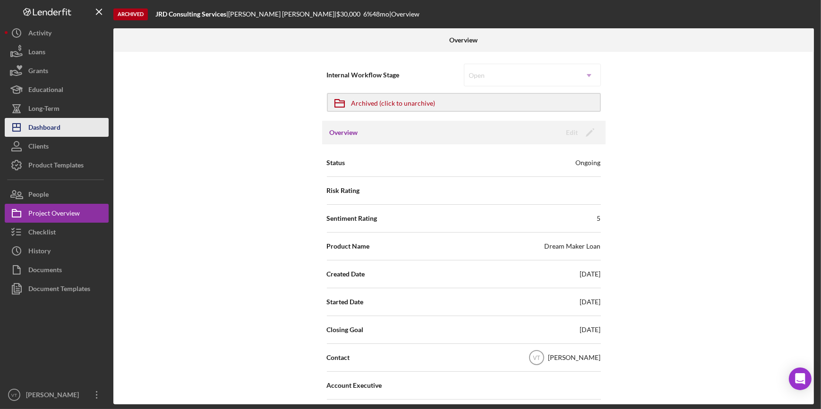
click at [79, 133] on button "Icon/Dashboard Dashboard" at bounding box center [57, 127] width 104 height 19
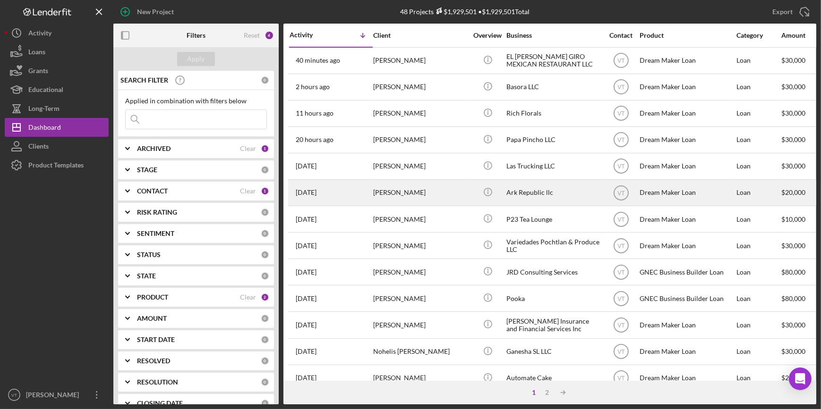
click at [364, 198] on div "2 days ago Kaia Shivers" at bounding box center [330, 192] width 83 height 25
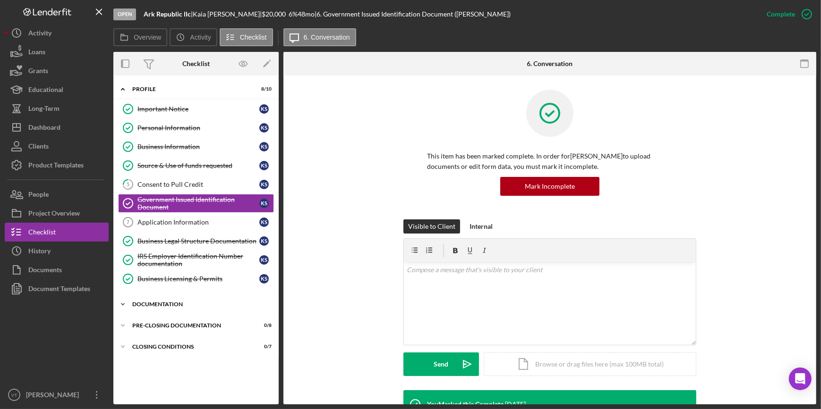
click at [126, 301] on icon "Icon/Expander" at bounding box center [122, 304] width 19 height 19
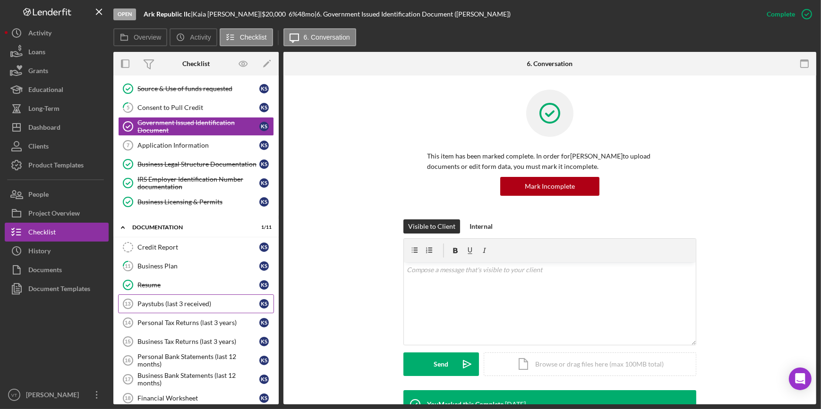
scroll to position [168, 0]
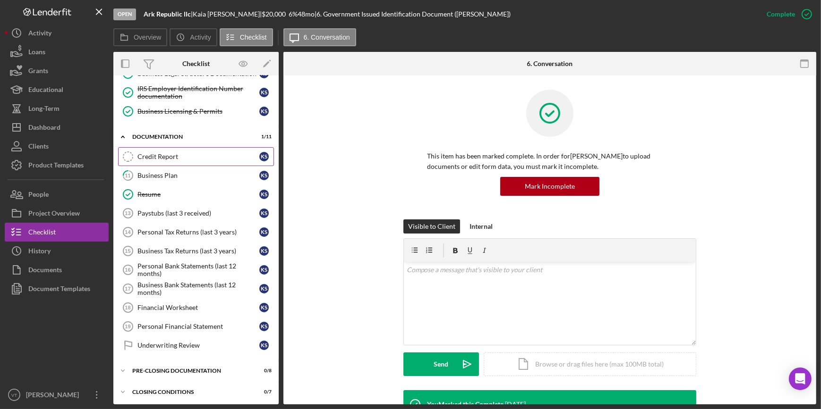
click at [194, 156] on div "Credit Report" at bounding box center [198, 157] width 122 height 8
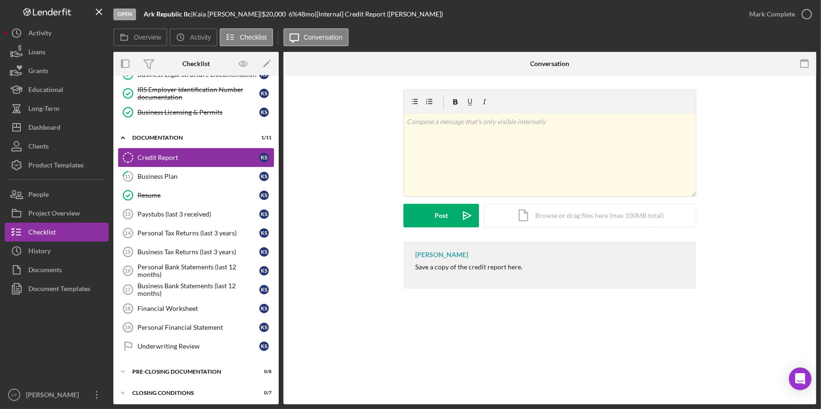
scroll to position [168, 0]
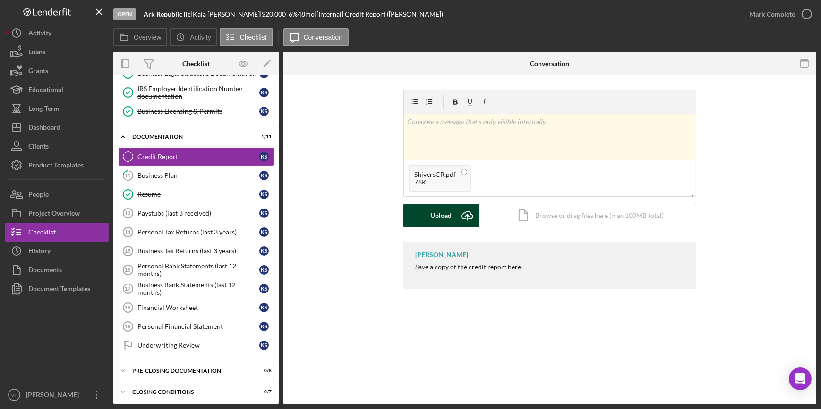
click at [434, 219] on div "Upload" at bounding box center [441, 216] width 21 height 24
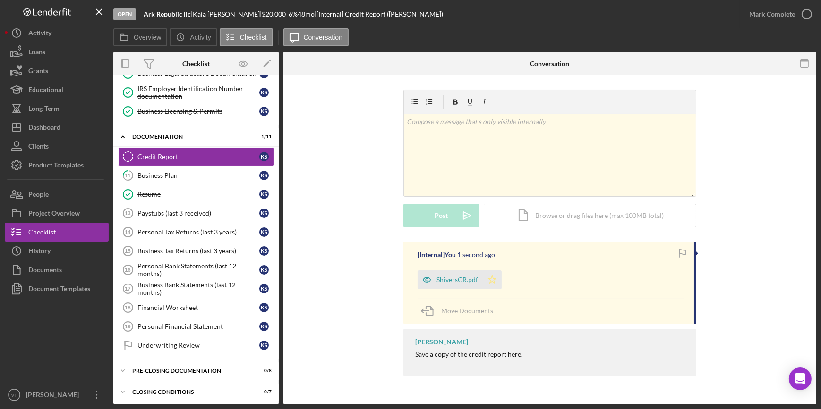
click at [493, 279] on polygon "button" at bounding box center [492, 280] width 8 height 8
click at [788, 7] on div "Mark Complete" at bounding box center [772, 14] width 46 height 19
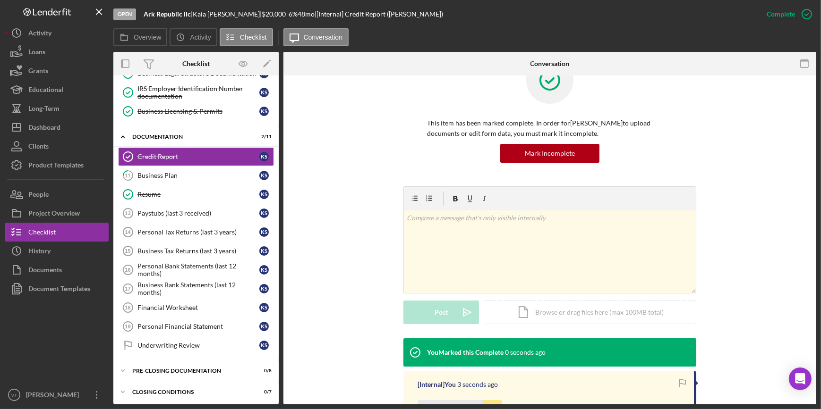
scroll to position [153, 0]
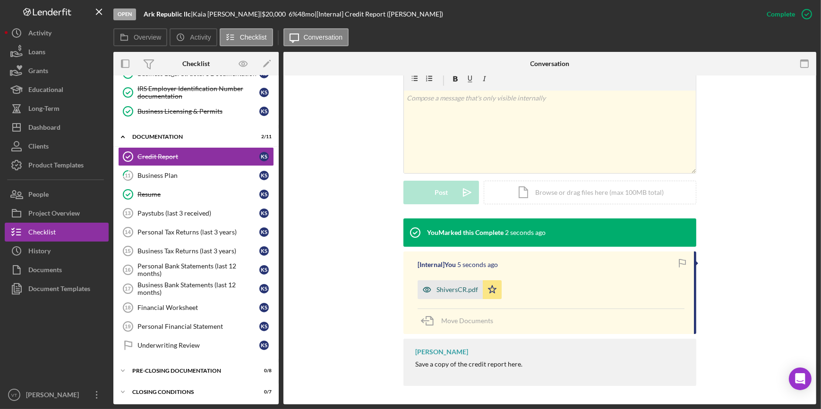
click at [436, 287] on div "ShiversCR.pdf" at bounding box center [457, 290] width 42 height 8
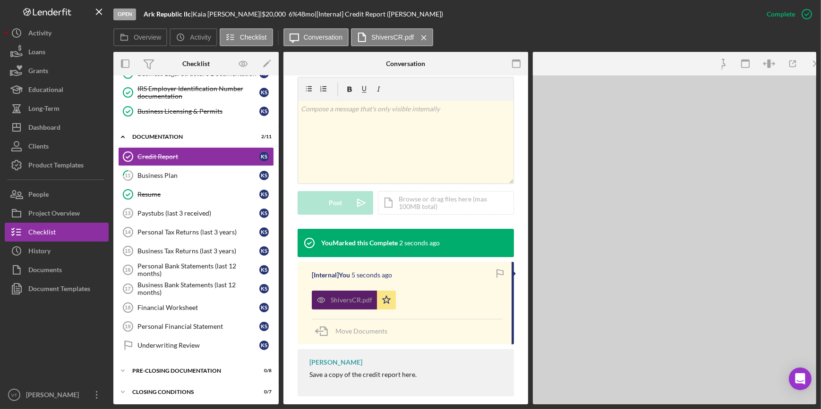
scroll to position [164, 0]
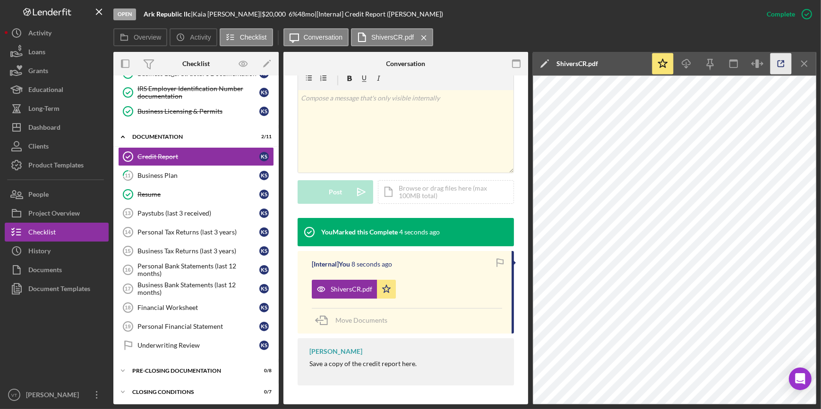
click at [783, 63] on icon "button" at bounding box center [780, 63] width 21 height 21
drag, startPoint x: 189, startPoint y: 13, endPoint x: 139, endPoint y: 15, distance: 49.6
click at [139, 15] on div "Open Ark Republic llc | Kaia Shivers | $20,000 $20,000 6 % 48 mo | [Internal] C…" at bounding box center [435, 14] width 644 height 28
copy div "Ark Republic llc"
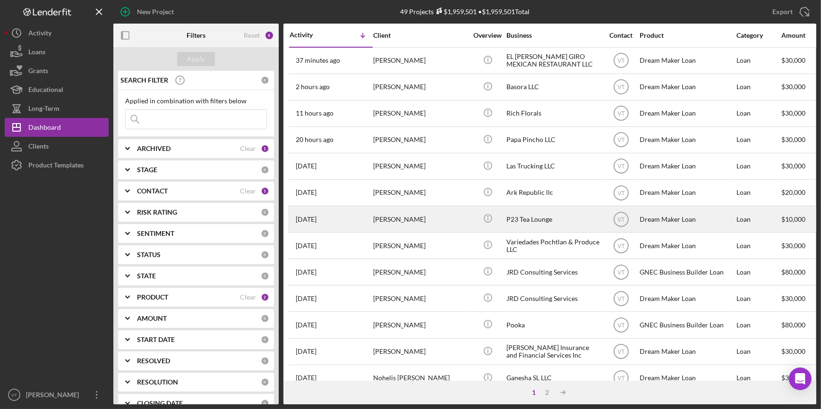
click at [429, 214] on div "Dandra Henriques" at bounding box center [420, 219] width 94 height 25
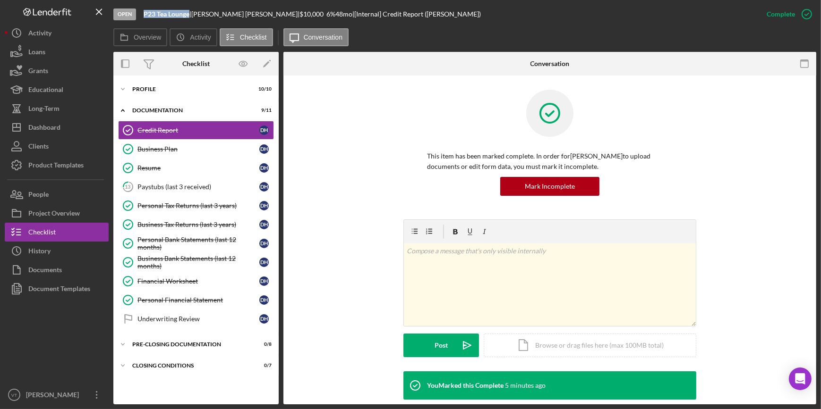
drag, startPoint x: 144, startPoint y: 14, endPoint x: 189, endPoint y: 18, distance: 46.1
click at [189, 18] on div "Open P23 Tea Lounge | Dandra Henriques | $10,000 $10,000 6 % 48 mo | [Internal]…" at bounding box center [435, 14] width 644 height 28
copy b "P23 Tea Lounge"
click at [74, 131] on button "Icon/Dashboard Dashboard" at bounding box center [57, 127] width 104 height 19
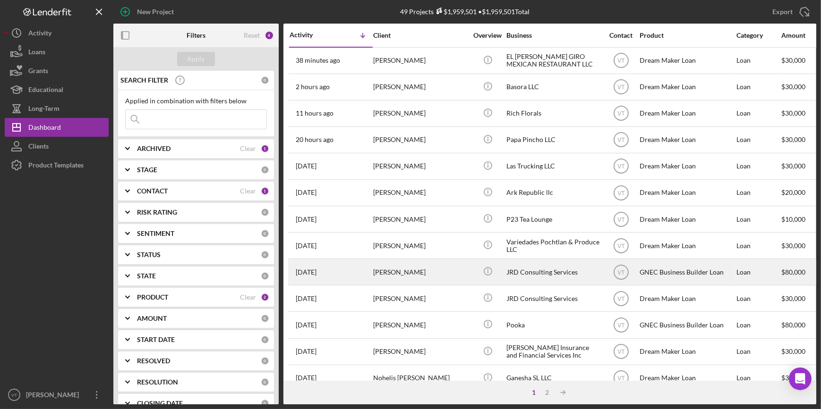
click at [452, 278] on div "[PERSON_NAME]" at bounding box center [420, 272] width 94 height 25
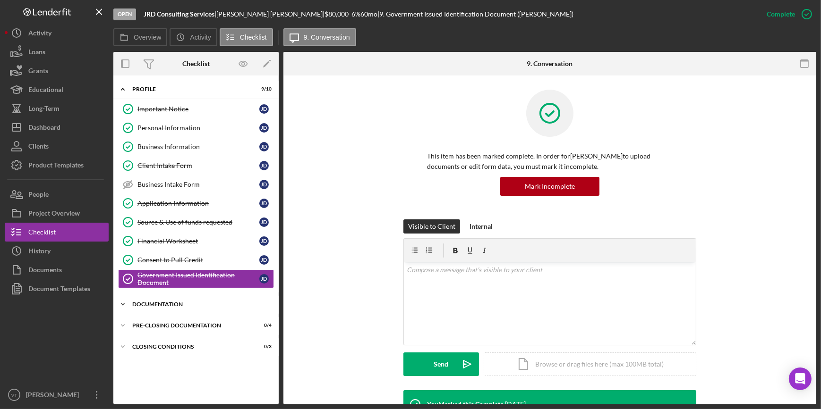
click at [121, 306] on icon "Icon/Expander" at bounding box center [122, 304] width 19 height 19
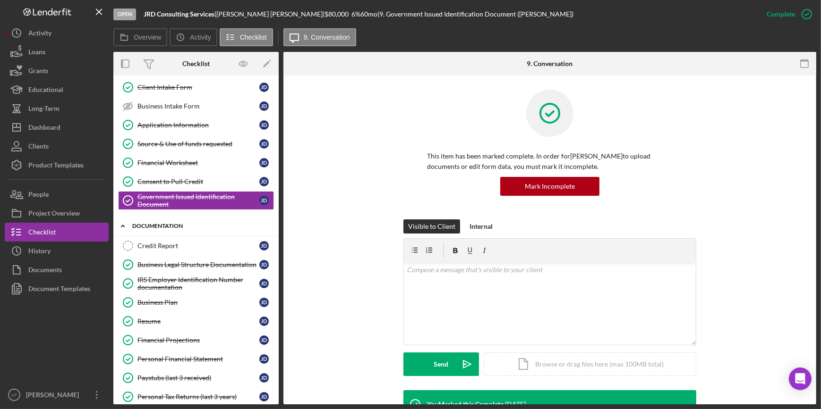
scroll to position [85, 0]
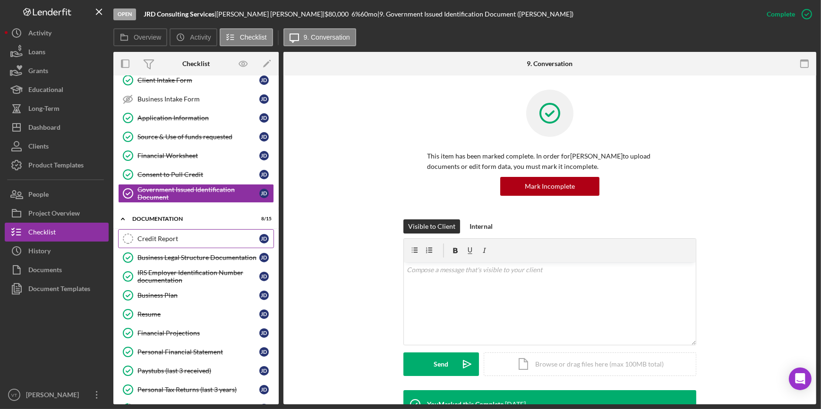
click at [164, 236] on div "Credit Report" at bounding box center [198, 239] width 122 height 8
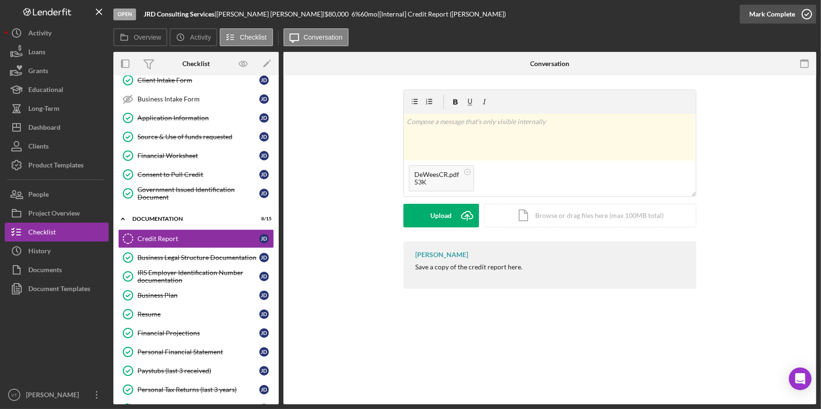
click at [766, 8] on div "Mark Complete" at bounding box center [772, 14] width 46 height 19
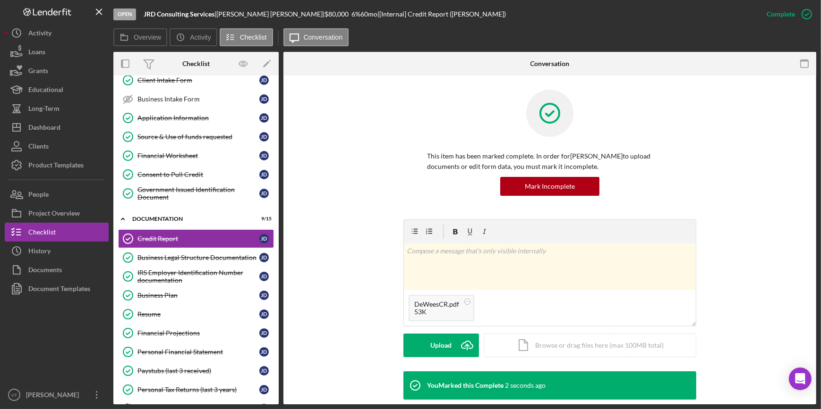
scroll to position [43, 0]
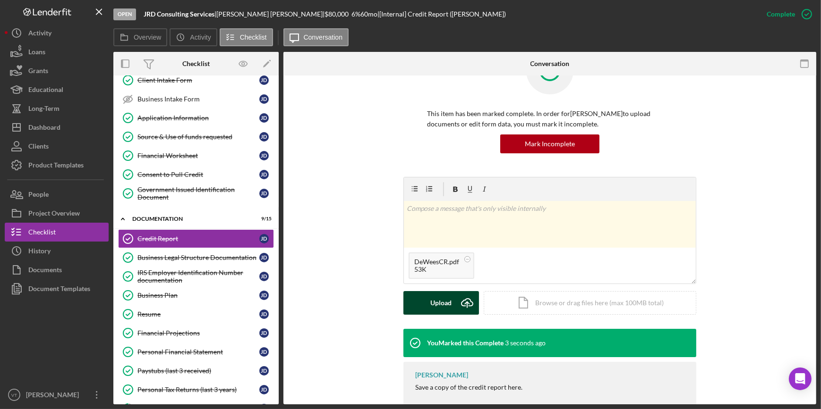
click at [445, 302] on div "Upload" at bounding box center [441, 303] width 21 height 24
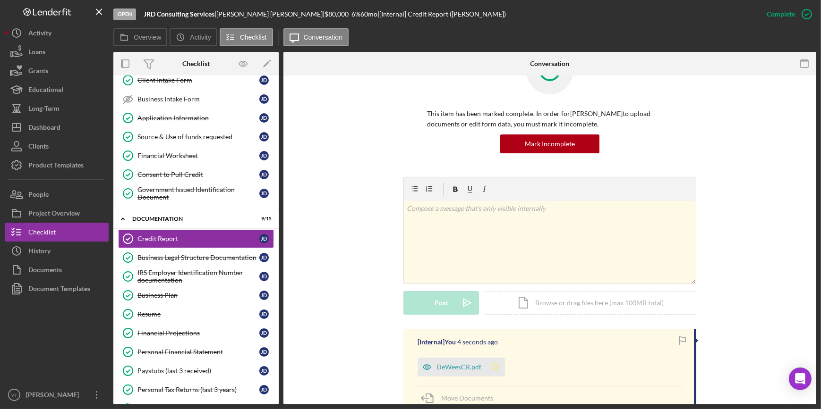
click at [492, 368] on polygon "button" at bounding box center [496, 367] width 8 height 8
click at [456, 244] on div "v Color teal Color pink Remove color Add row above Add row below Add column bef…" at bounding box center [550, 242] width 292 height 83
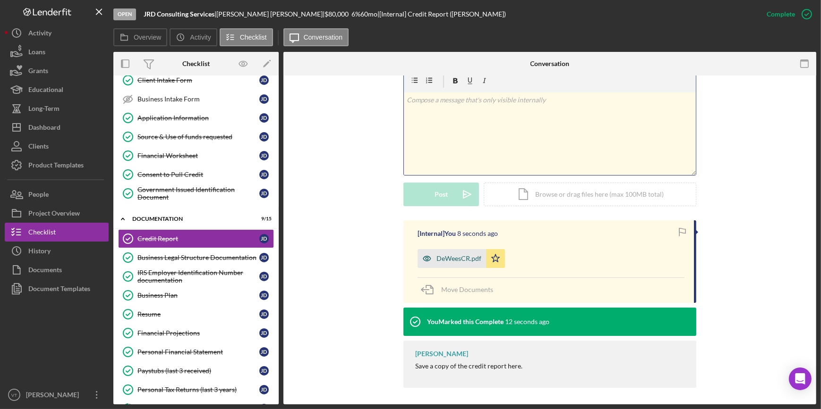
click at [447, 255] on div "DeWeesCR.pdf" at bounding box center [458, 259] width 45 height 8
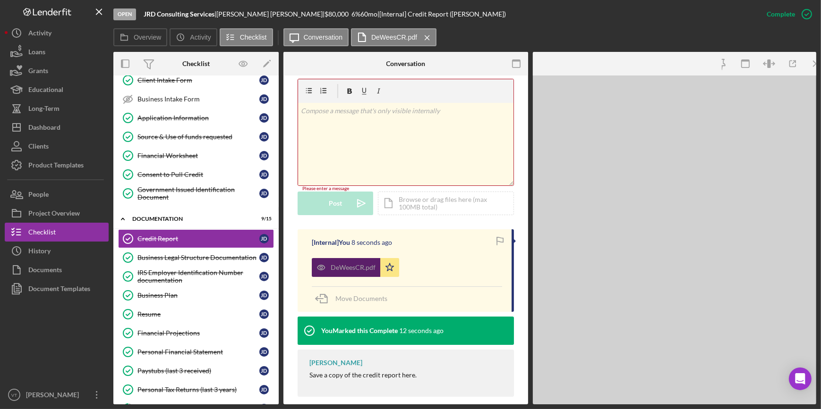
scroll to position [162, 0]
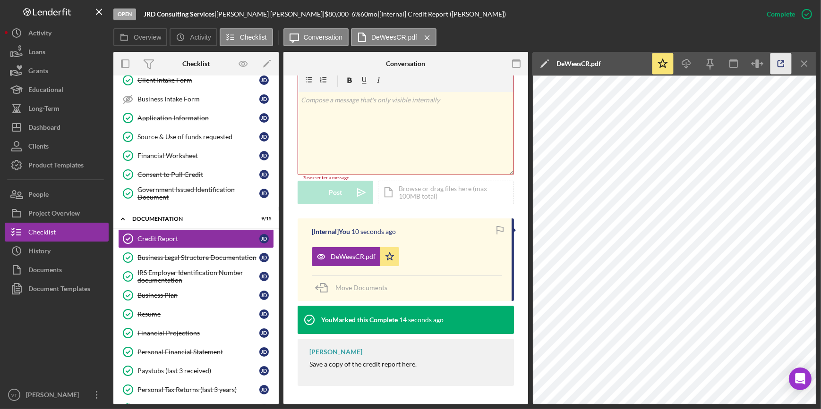
click at [774, 65] on icon "button" at bounding box center [780, 63] width 21 height 21
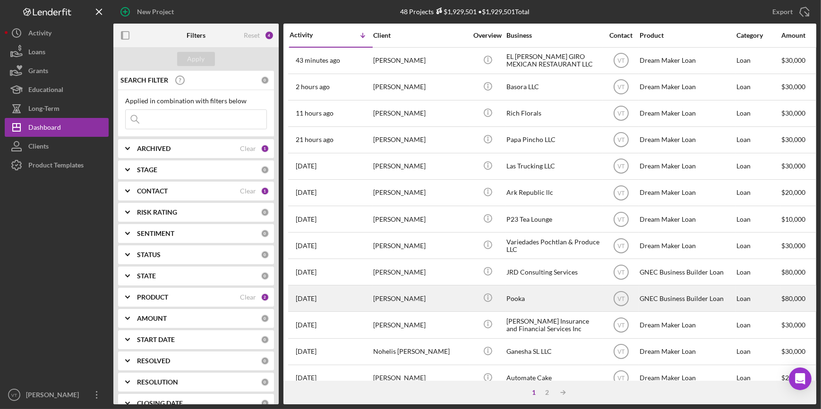
click at [461, 302] on div "[PERSON_NAME]" at bounding box center [420, 298] width 94 height 25
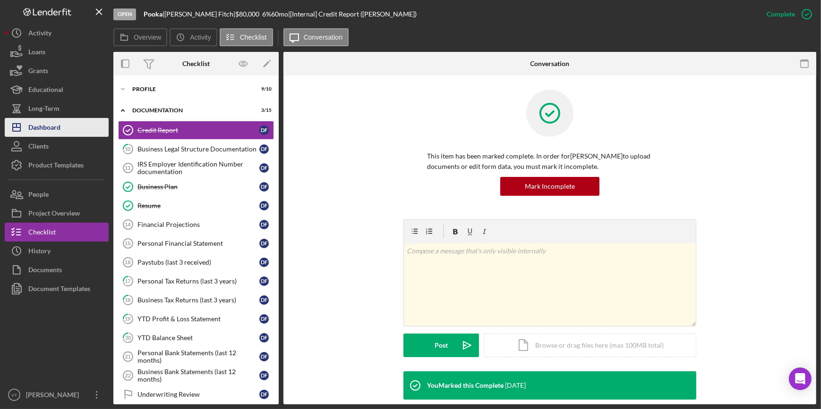
click at [64, 132] on button "Icon/Dashboard Dashboard" at bounding box center [57, 127] width 104 height 19
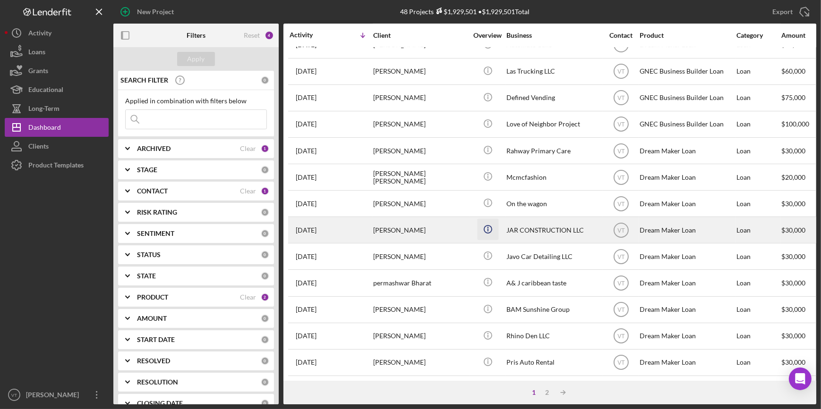
scroll to position [341, 0]
click at [486, 219] on icon "Icon/Info" at bounding box center [487, 229] width 21 height 21
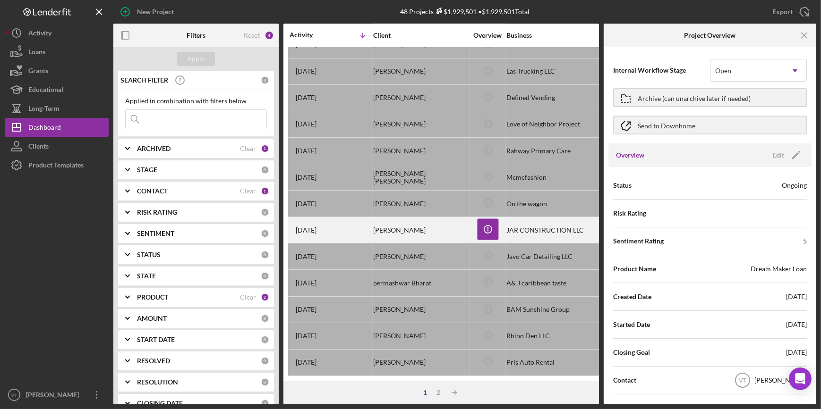
click at [393, 223] on div "[PERSON_NAME]" at bounding box center [420, 230] width 94 height 25
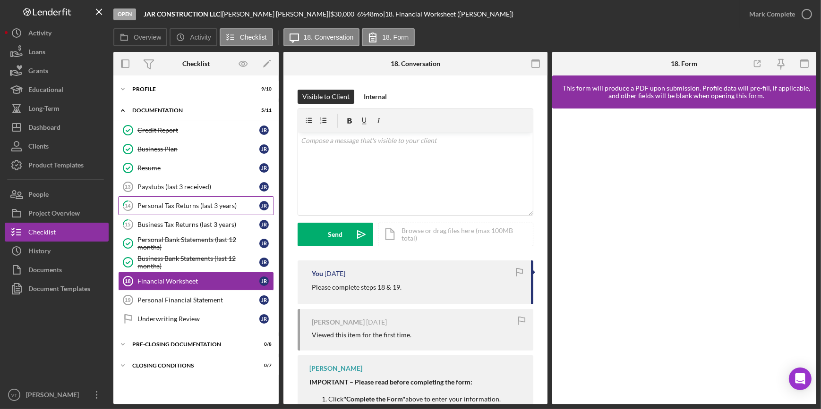
click at [207, 200] on link "14 Personal Tax Returns (last 3 years) J R" at bounding box center [196, 205] width 156 height 19
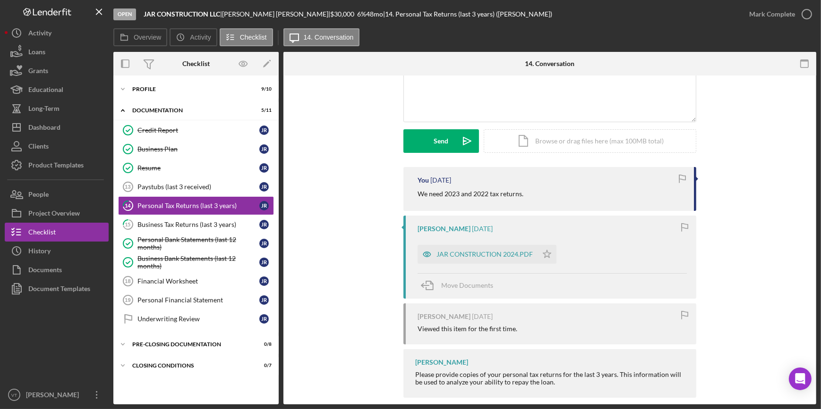
scroll to position [105, 0]
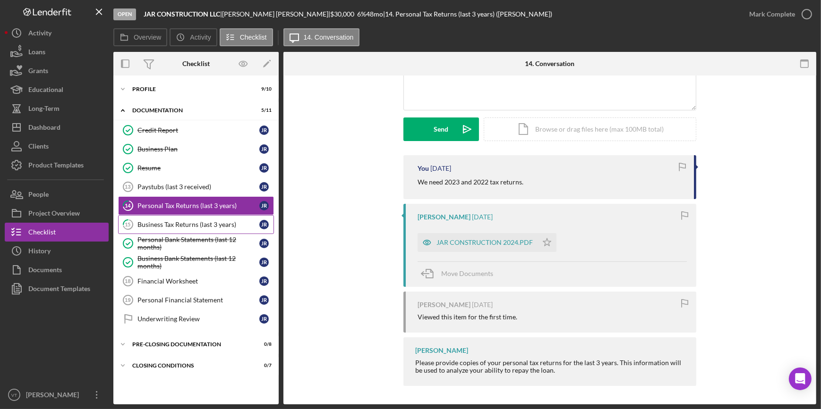
click at [174, 223] on div "Business Tax Returns (last 3 years)" at bounding box center [198, 225] width 122 height 8
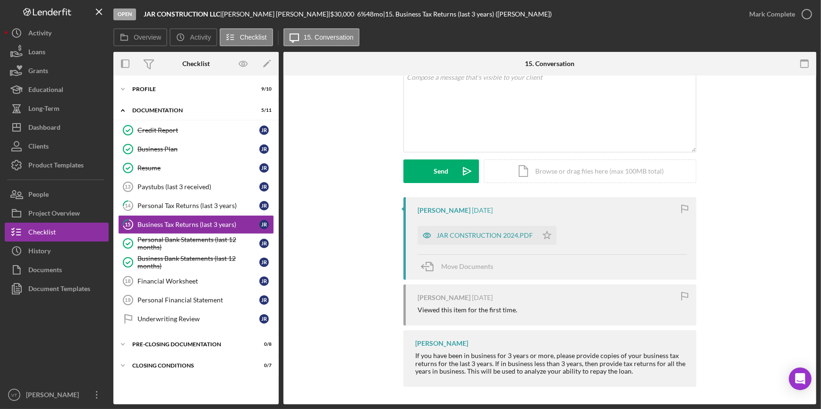
scroll to position [64, 0]
click at [86, 250] on button "Icon/History History" at bounding box center [57, 251] width 104 height 19
